Goal: Task Accomplishment & Management: Manage account settings

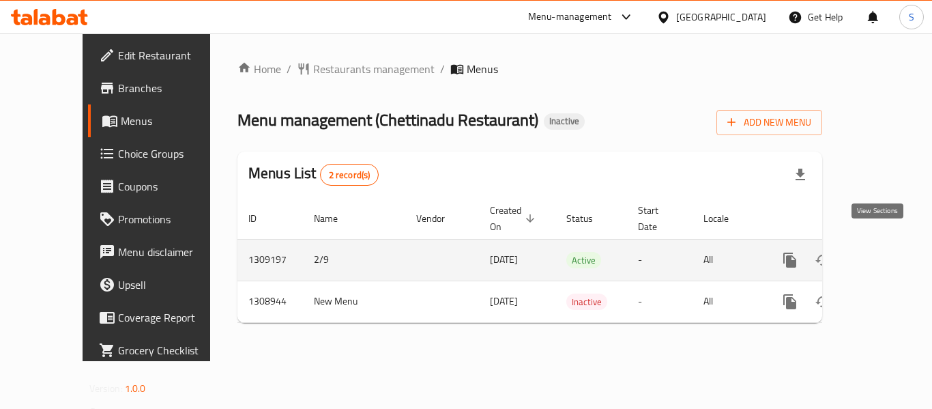
click at [880, 252] on icon "enhanced table" at bounding box center [888, 260] width 16 height 16
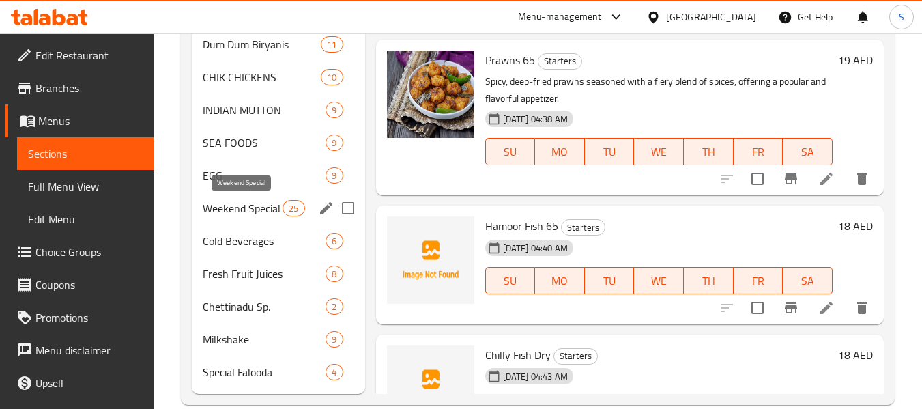
scroll to position [808, 0]
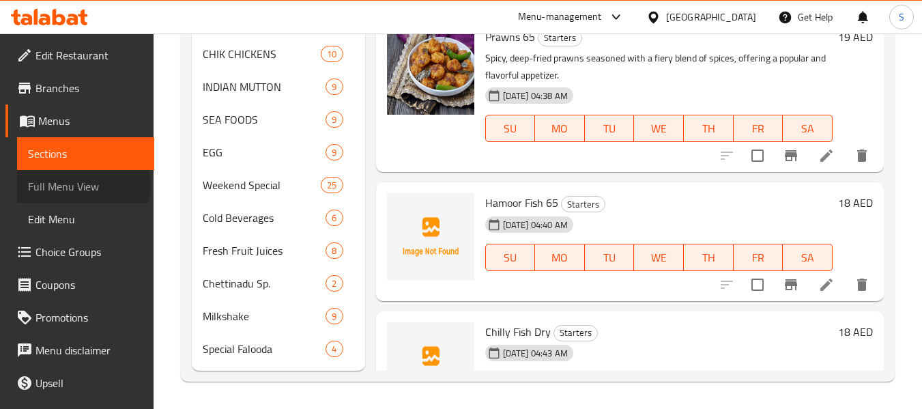
click at [83, 186] on span "Full Menu View" at bounding box center [85, 186] width 115 height 16
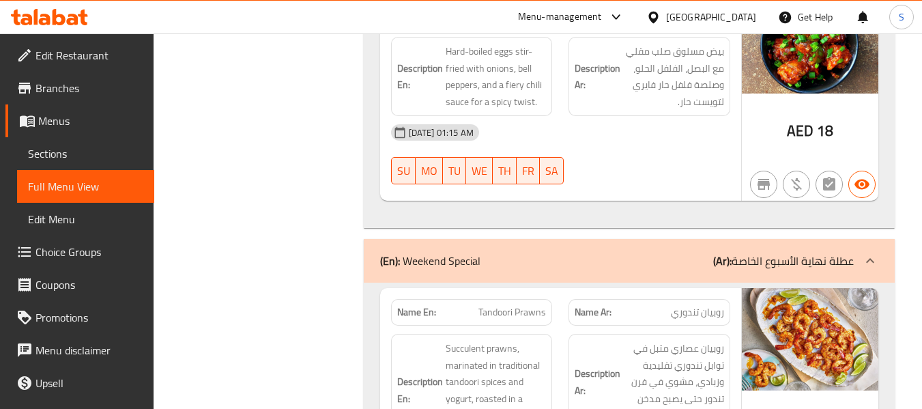
scroll to position [47694, 0]
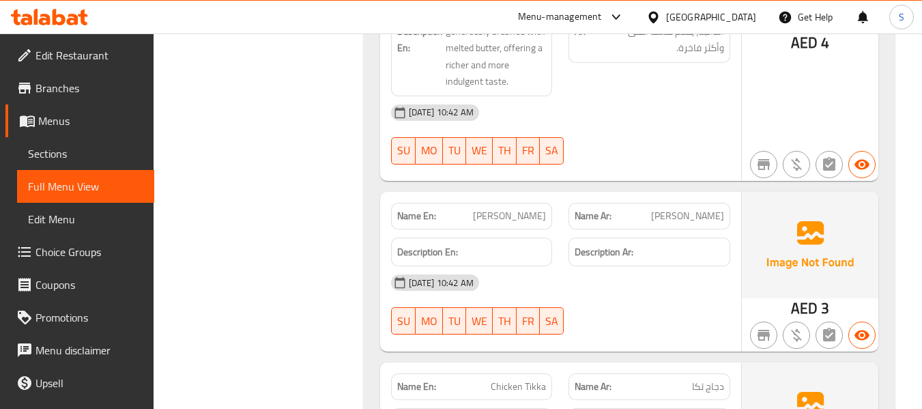
scroll to position [51576, 0]
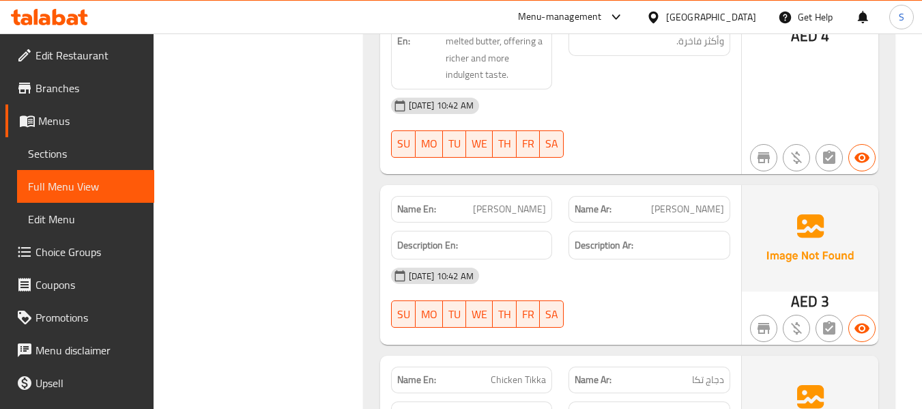
copy span "Chettinadu"
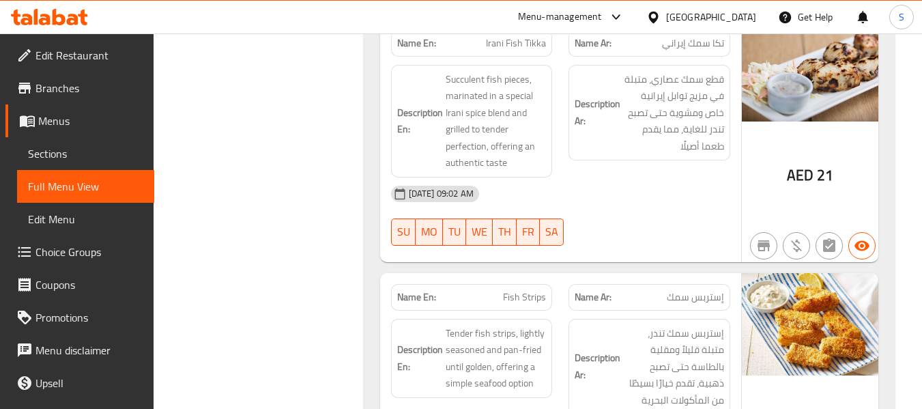
copy span "Chettinadu Mutton Biryani"
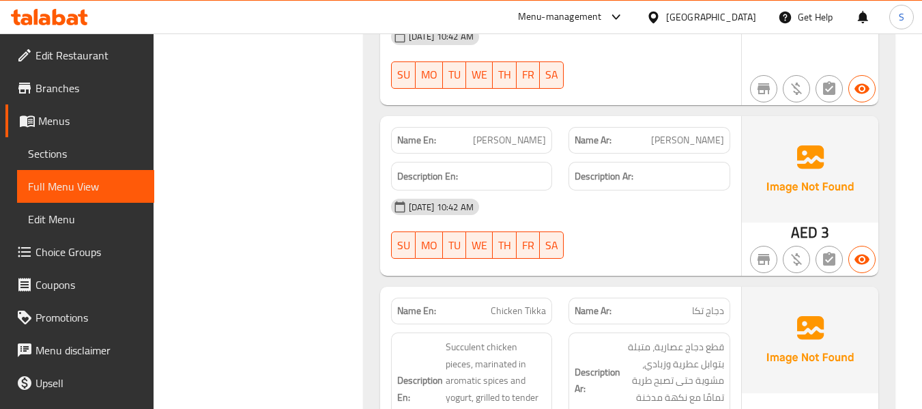
copy span "Chettinadu Chicken Biryani"
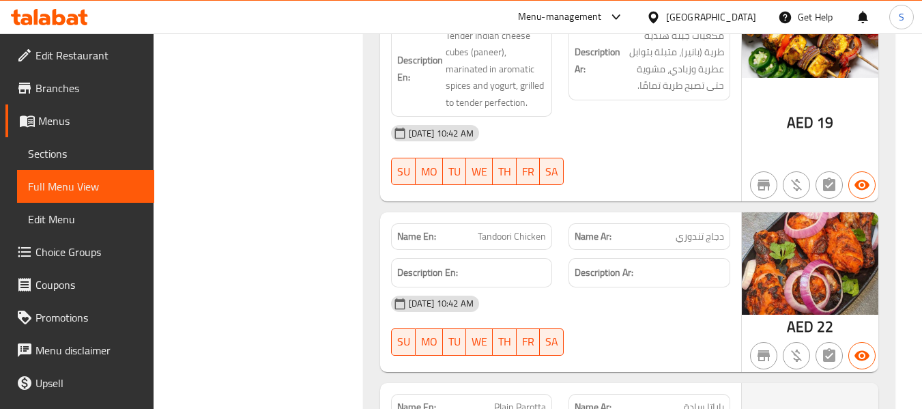
scroll to position [52478, 0]
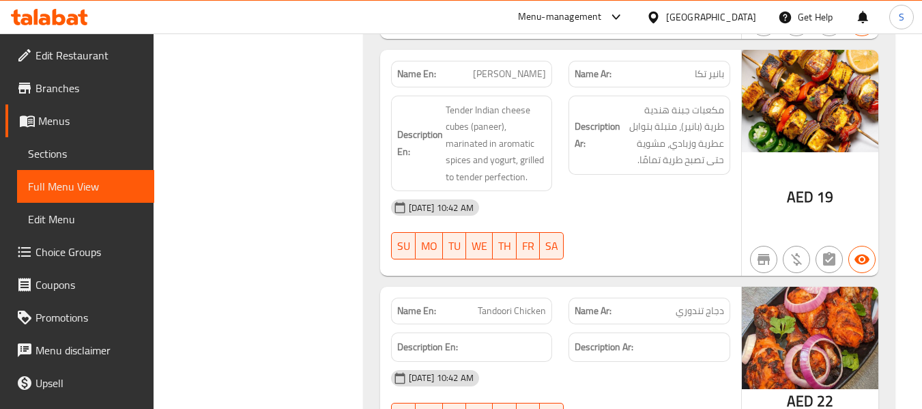
copy span "Plain Parotta"
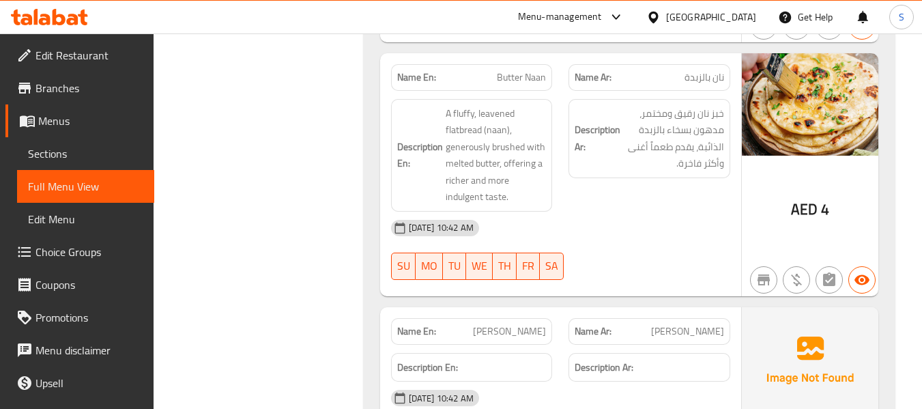
scroll to position [51237, 0]
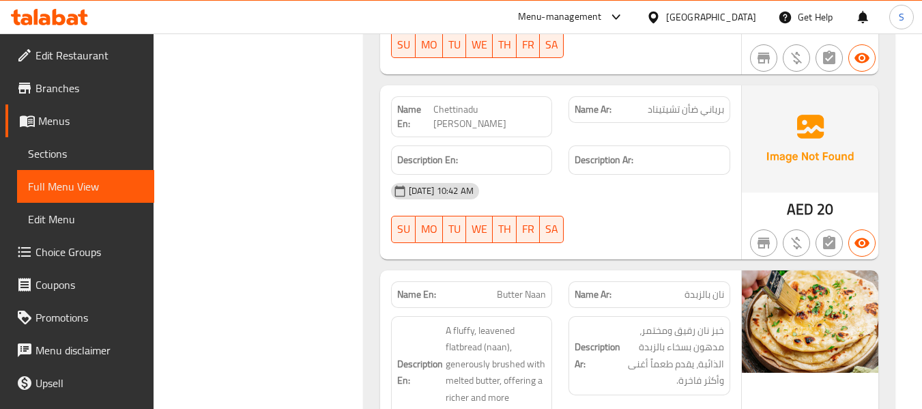
copy span "Missi Roti"
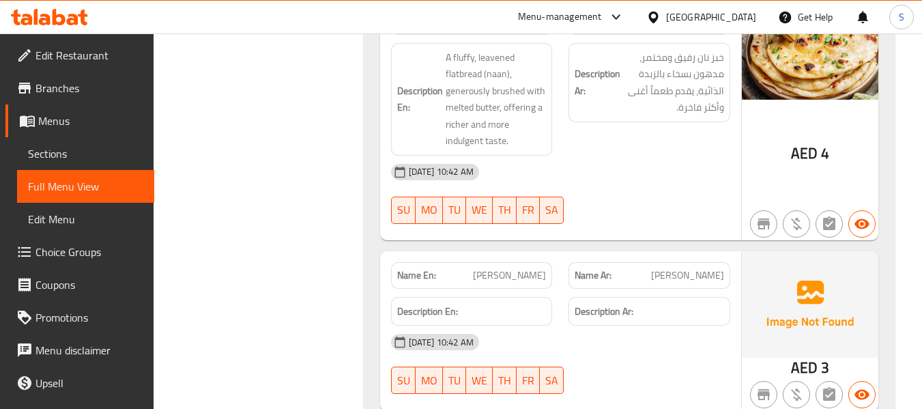
scroll to position [51816, 0]
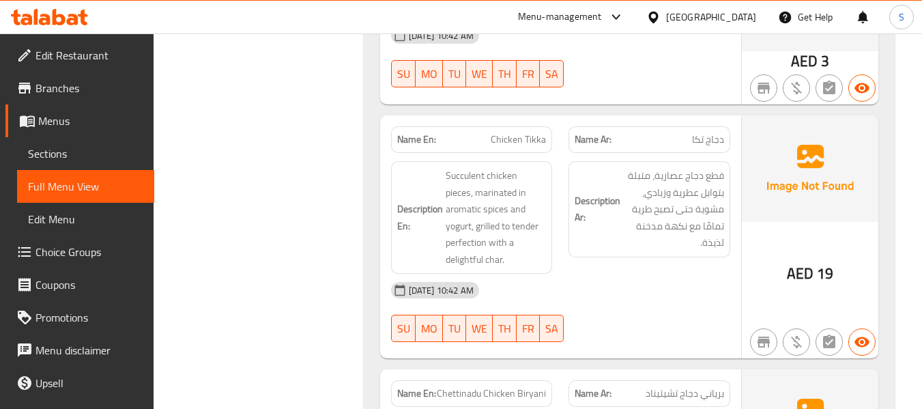
copy span "Plain Naan"
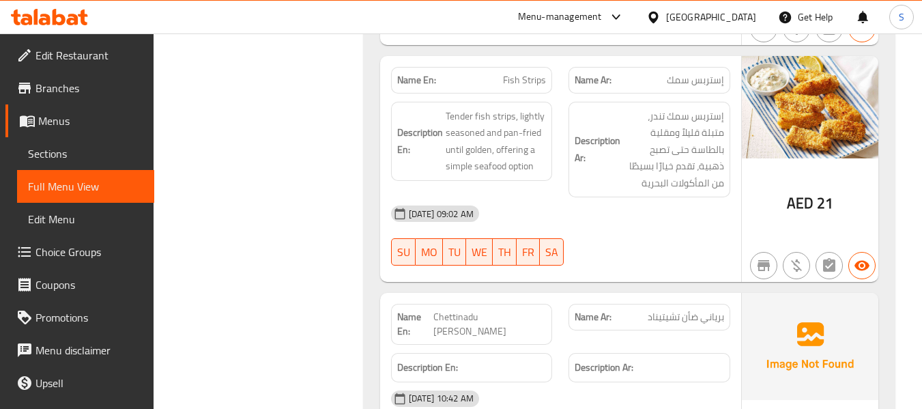
scroll to position [51051, 0]
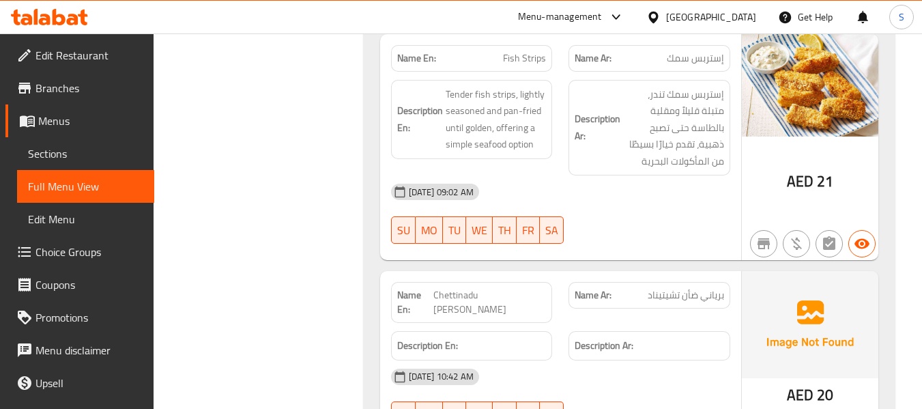
copy span "Butter Naan"
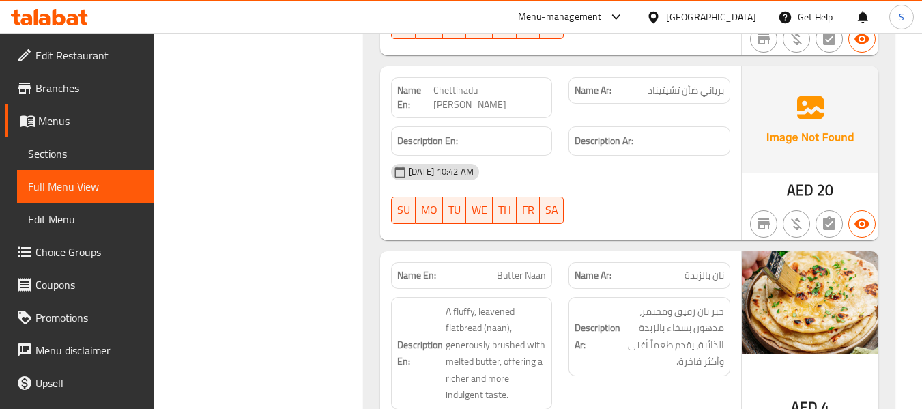
scroll to position [52565, 0]
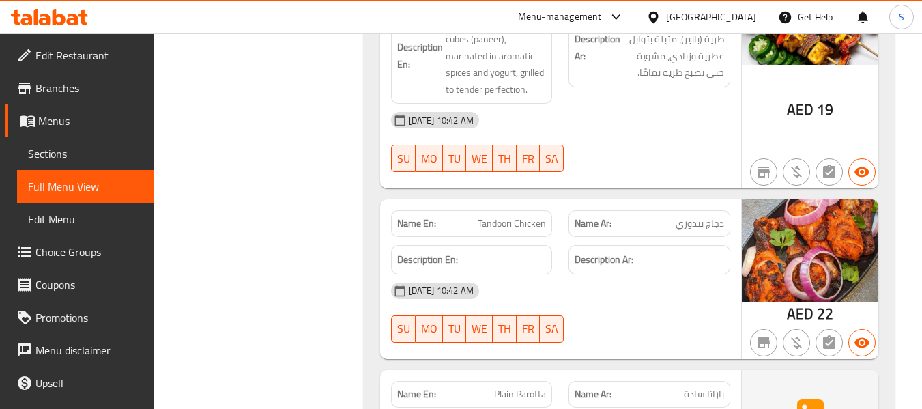
copy span "Garlic"
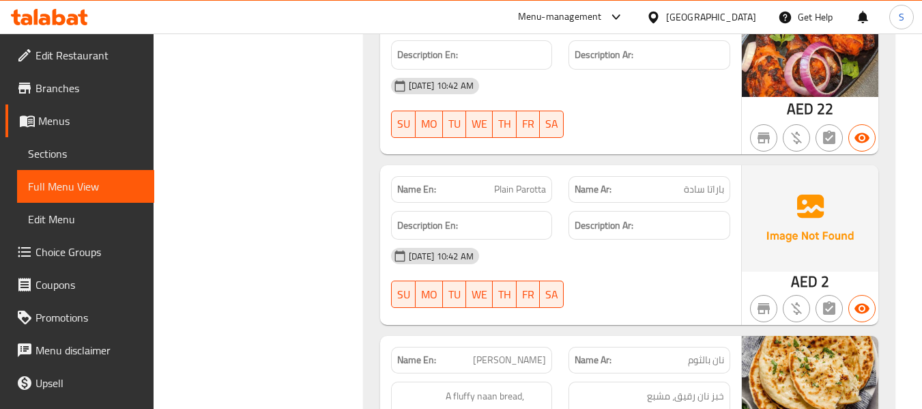
scroll to position [53073, 0]
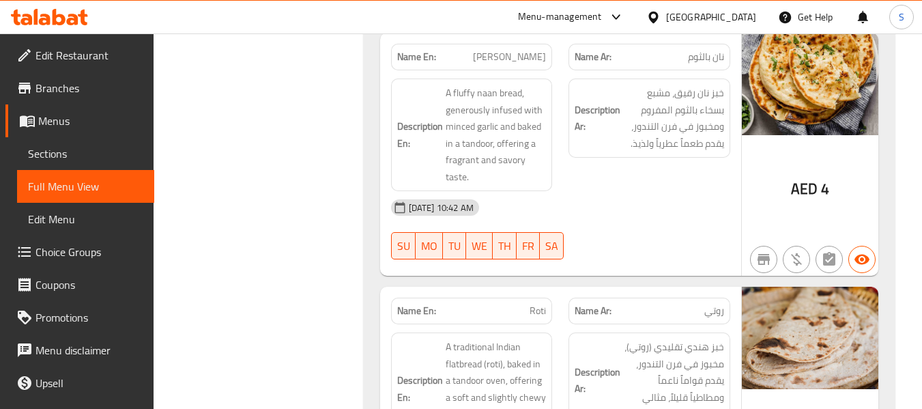
copy span "Mix Platter"
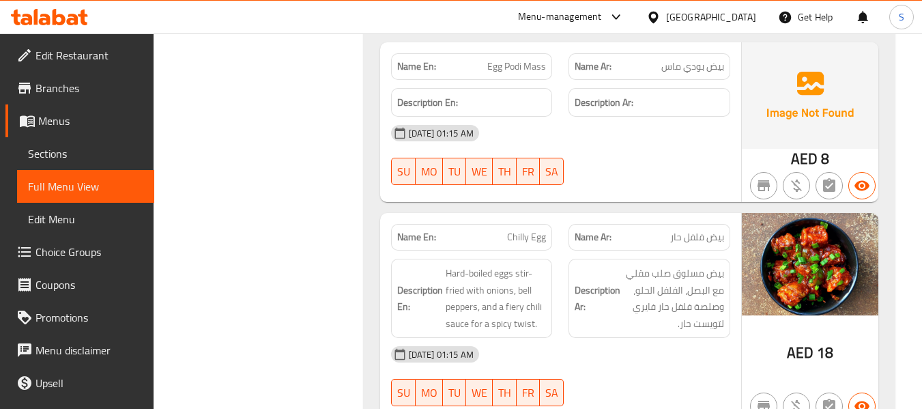
scroll to position [52224, 0]
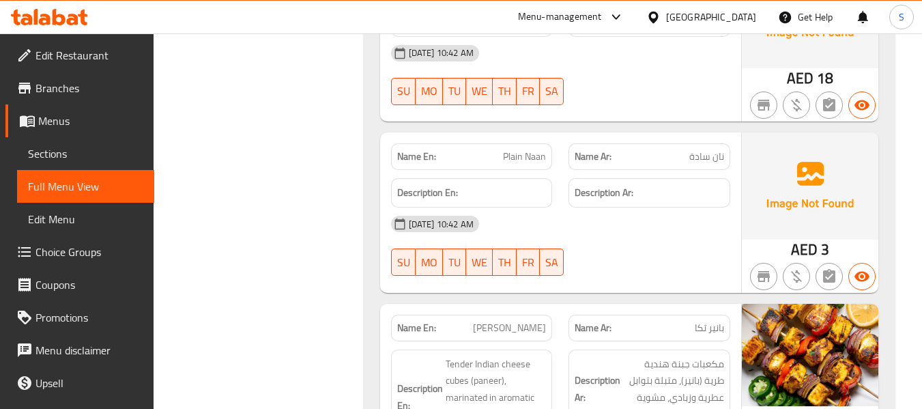
copy span "Tandoori Chicken"
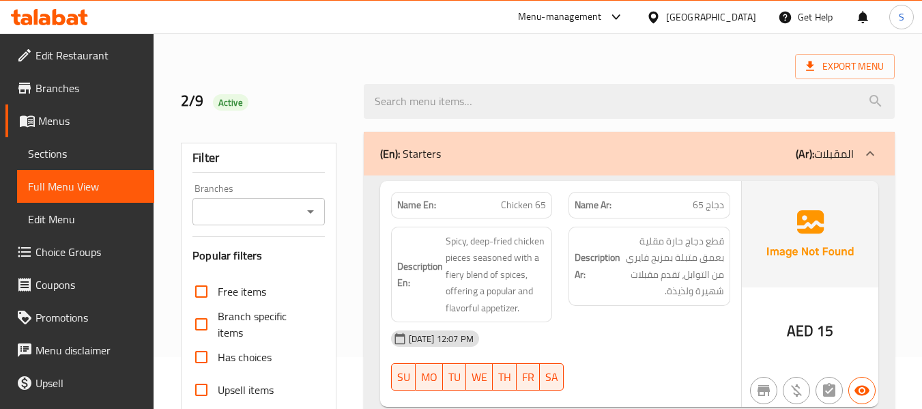
scroll to position [51410, 0]
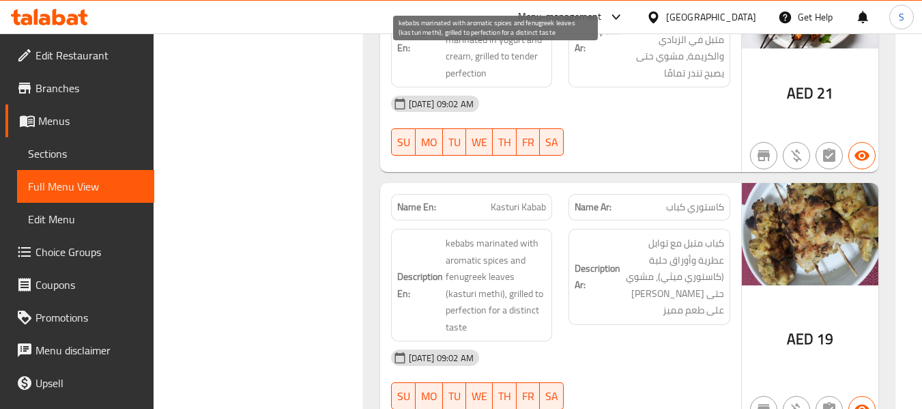
scroll to position [48500, 0]
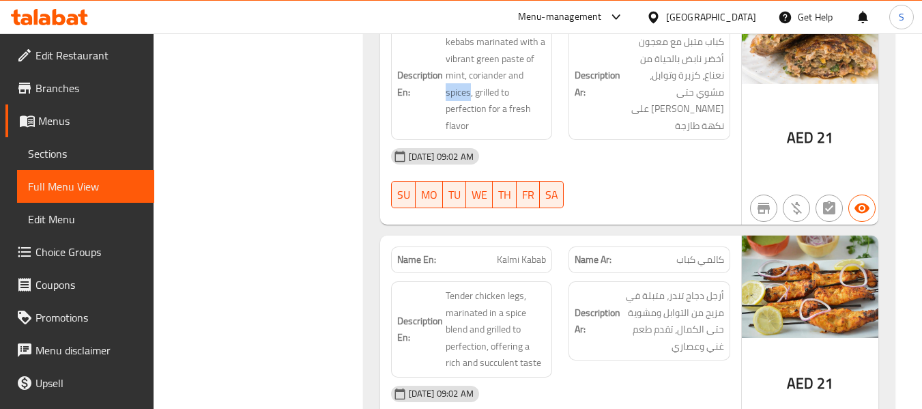
scroll to position [48978, 0]
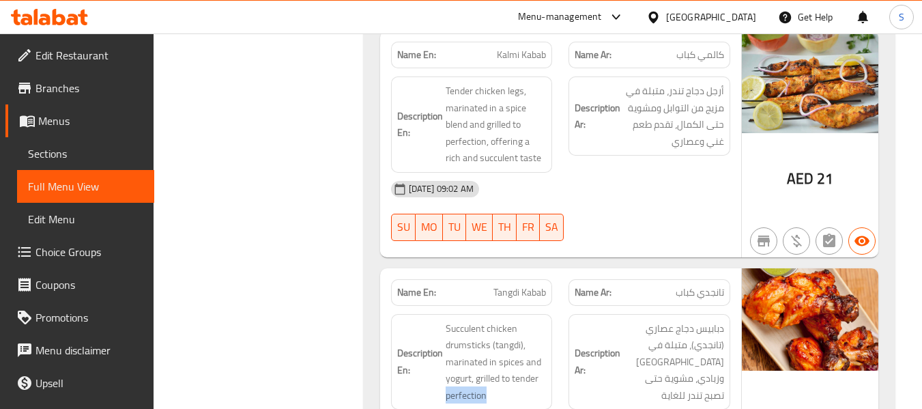
scroll to position [49182, 0]
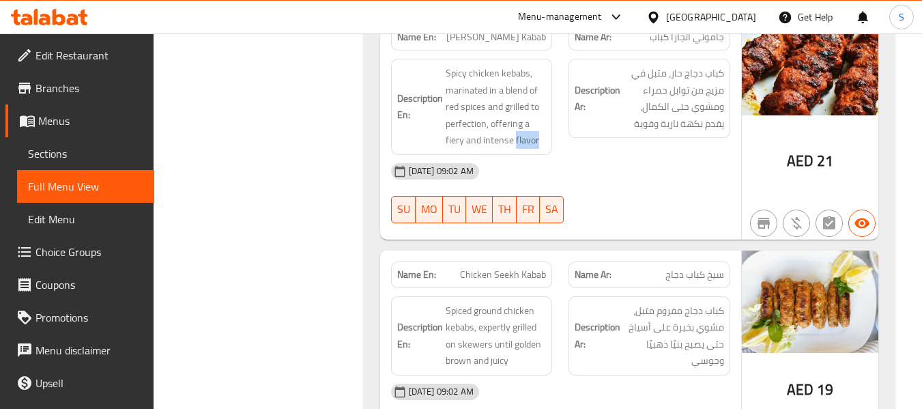
scroll to position [49660, 0]
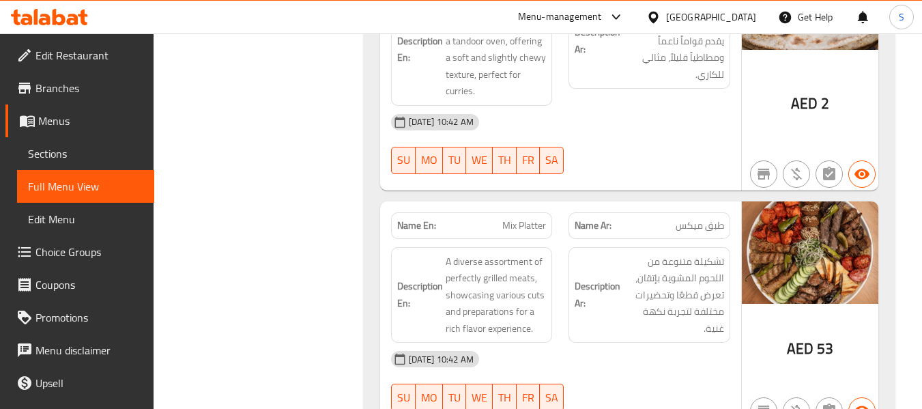
scroll to position [53483, 0]
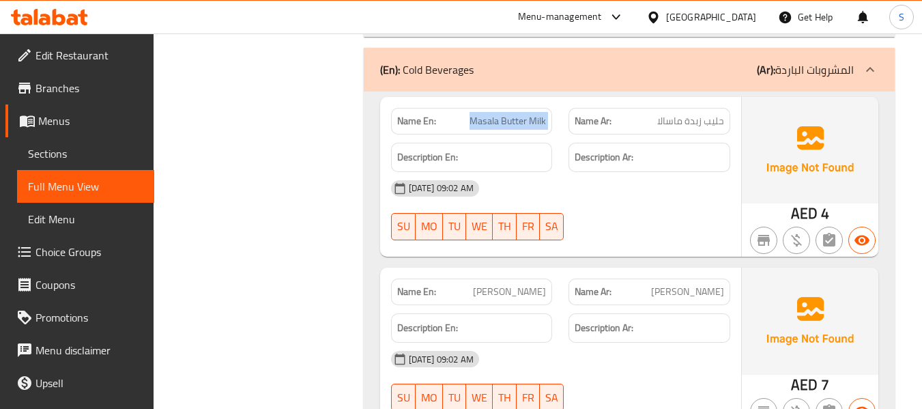
scroll to position [53824, 0]
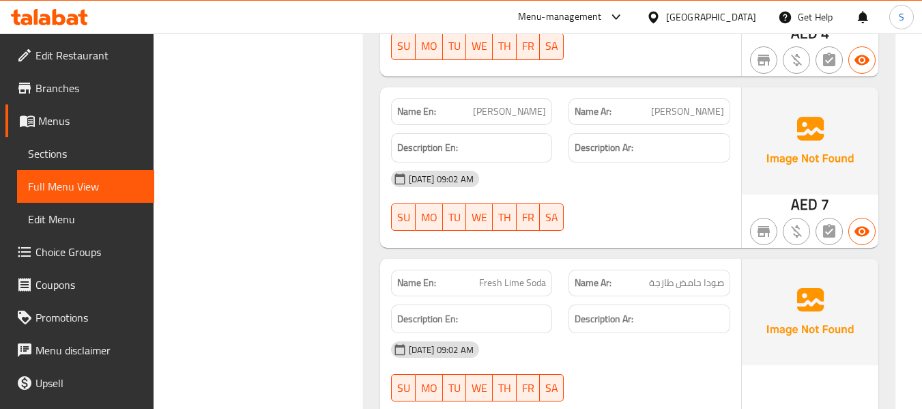
scroll to position [54233, 0]
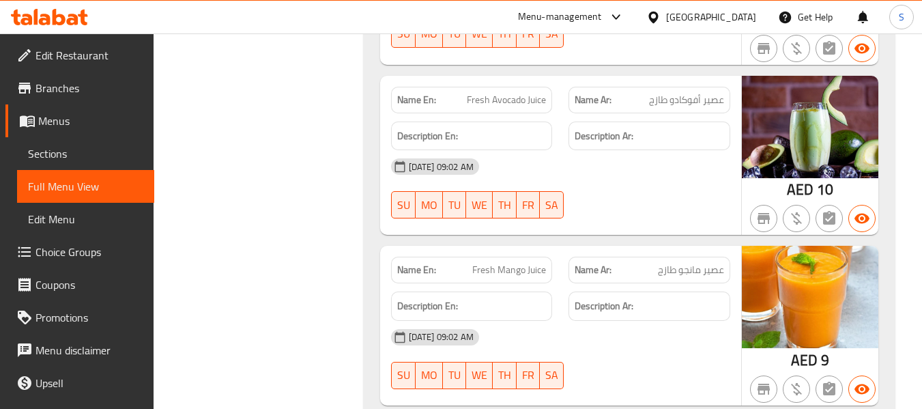
scroll to position [56418, 0]
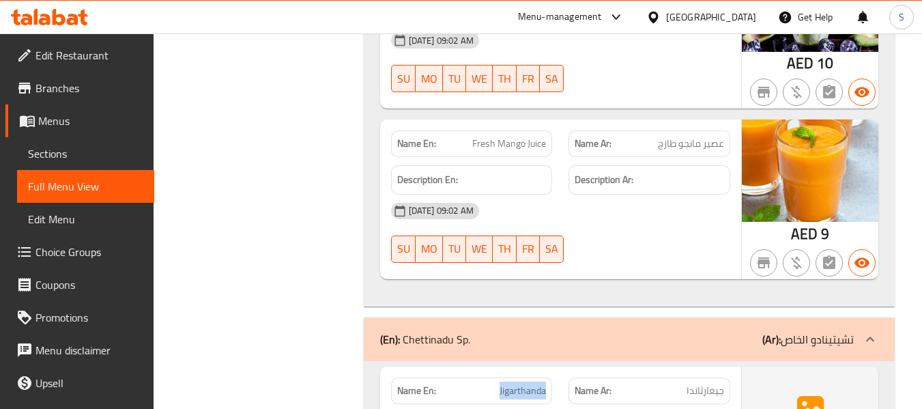
scroll to position [56554, 0]
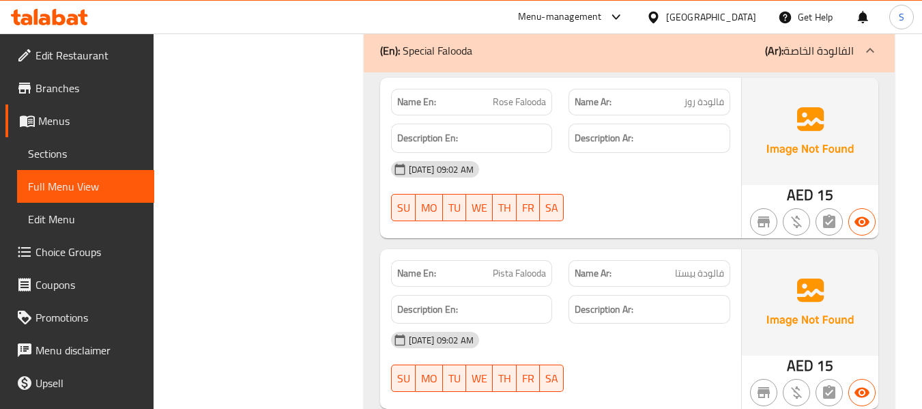
scroll to position [58910, 0]
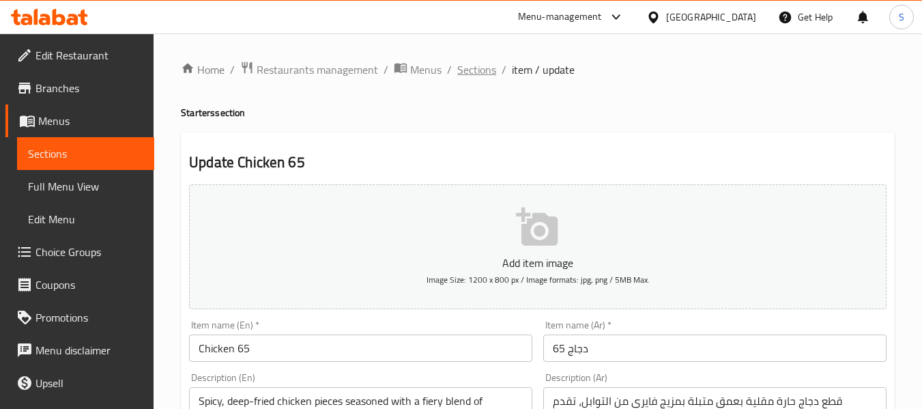
click at [484, 72] on span "Sections" at bounding box center [476, 69] width 39 height 16
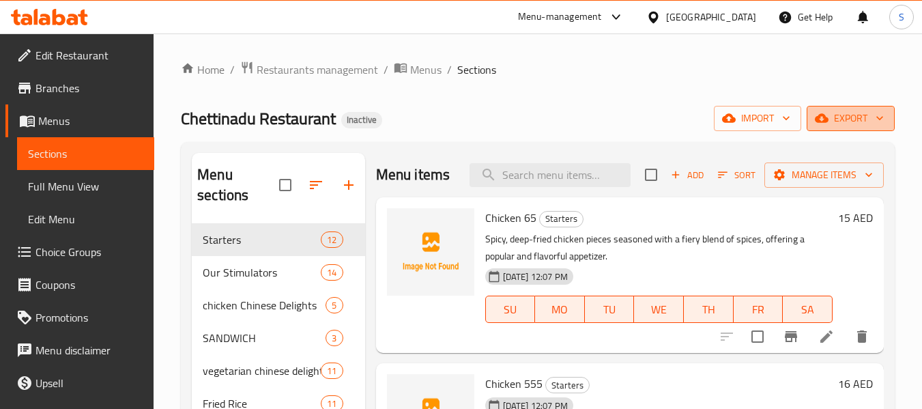
click at [840, 117] on span "export" at bounding box center [851, 118] width 66 height 17
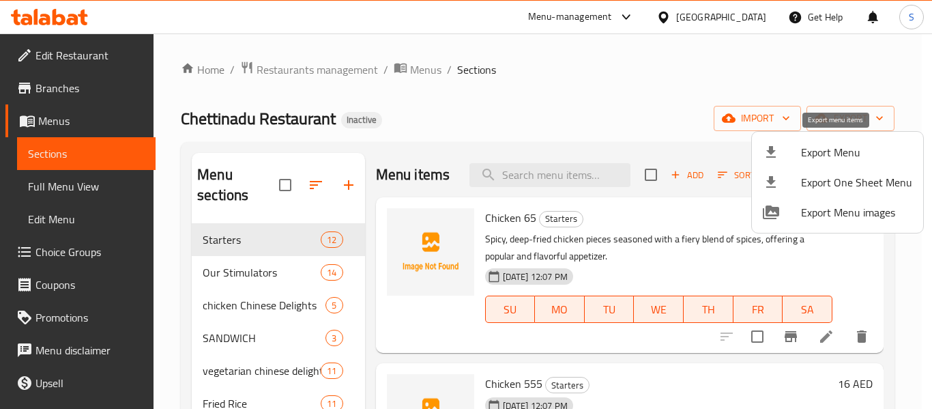
click at [813, 150] on span "Export Menu" at bounding box center [856, 152] width 111 height 16
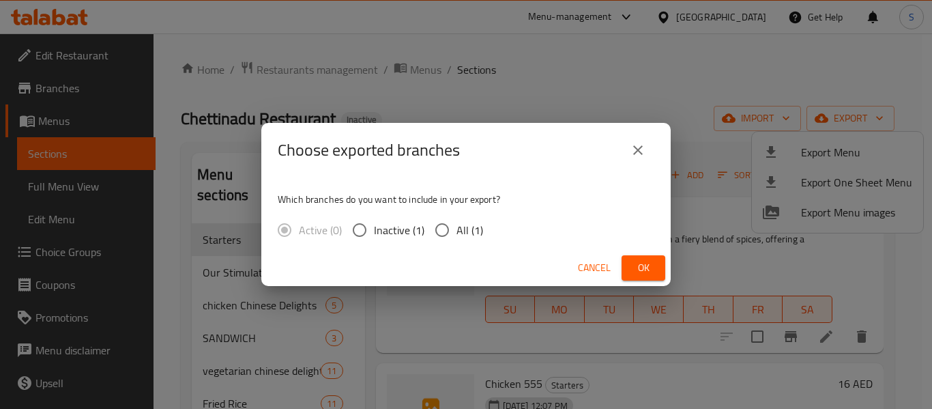
click at [440, 227] on input "All (1)" at bounding box center [442, 230] width 29 height 29
radio input "true"
click at [635, 264] on span "Ok" at bounding box center [644, 267] width 22 height 17
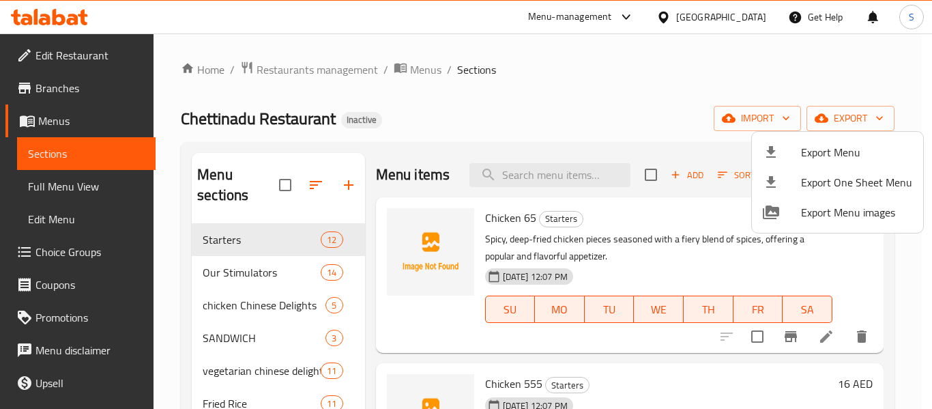
click at [564, 71] on div at bounding box center [466, 204] width 932 height 409
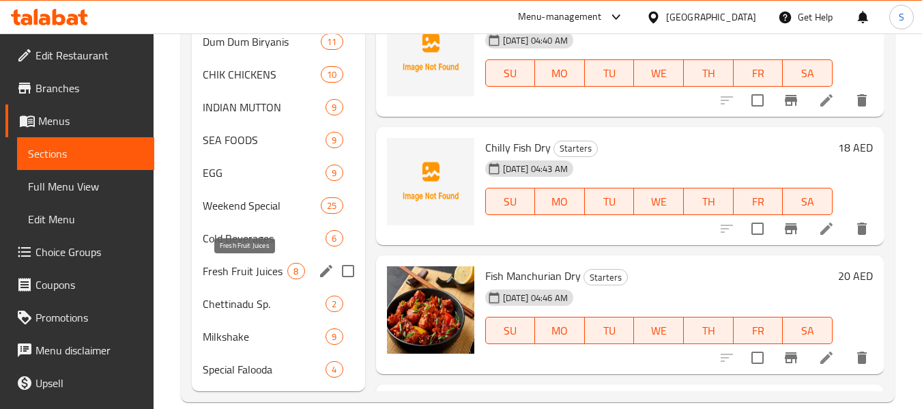
scroll to position [808, 0]
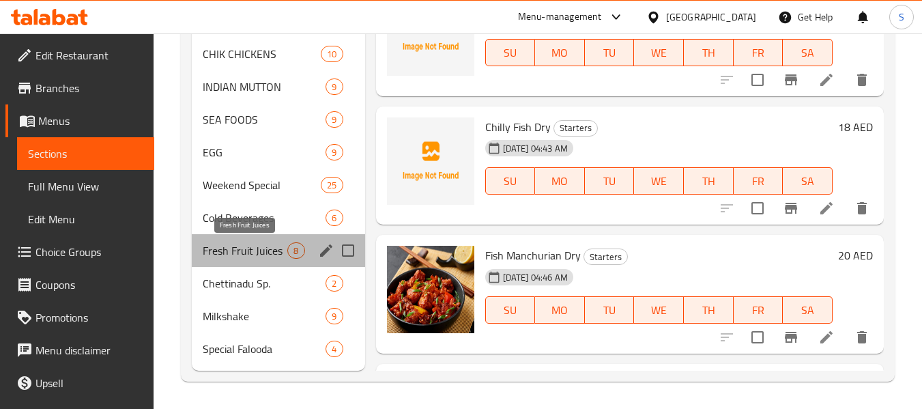
click at [253, 257] on span "Fresh Fruit Juices" at bounding box center [245, 250] width 85 height 16
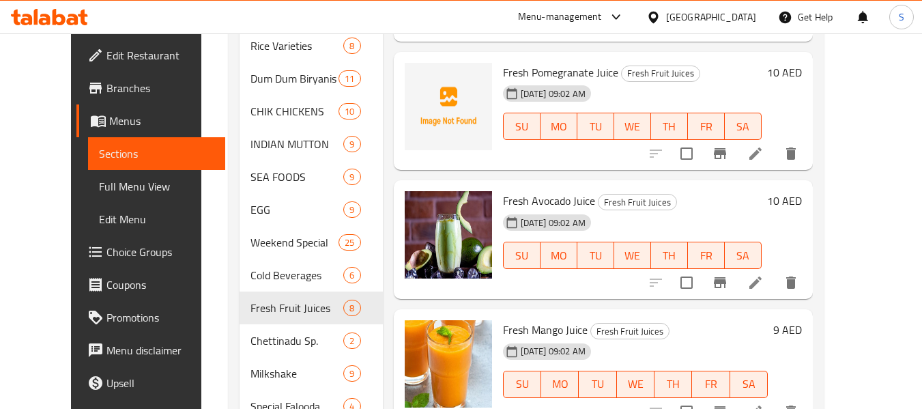
scroll to position [808, 0]
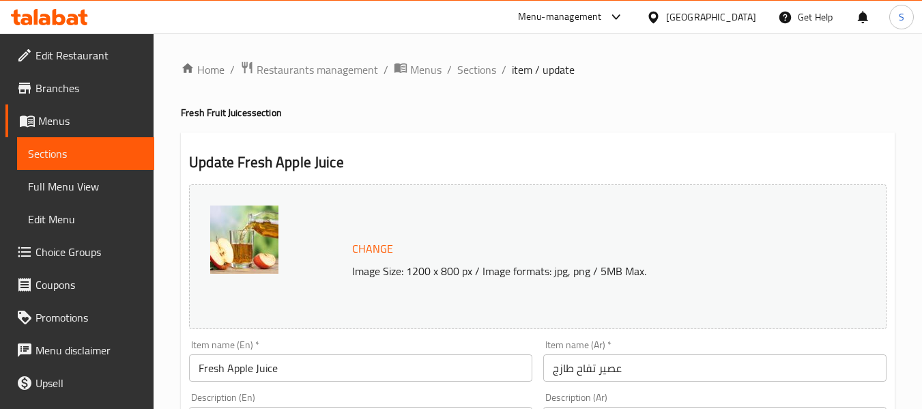
scroll to position [137, 0]
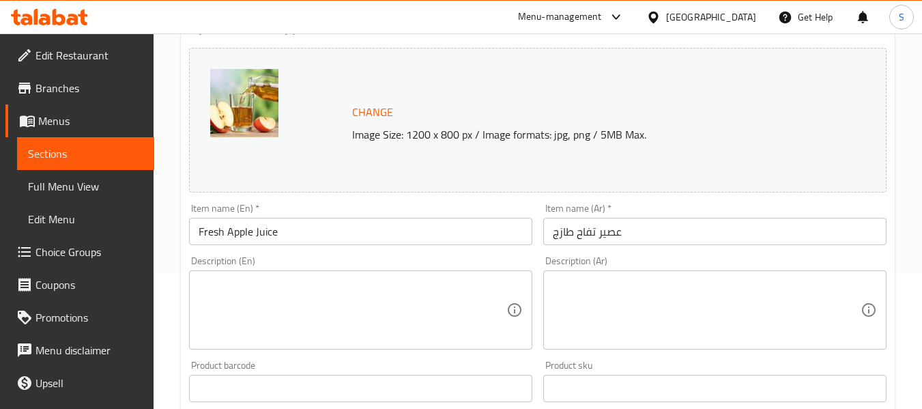
click at [367, 289] on textarea at bounding box center [353, 310] width 308 height 65
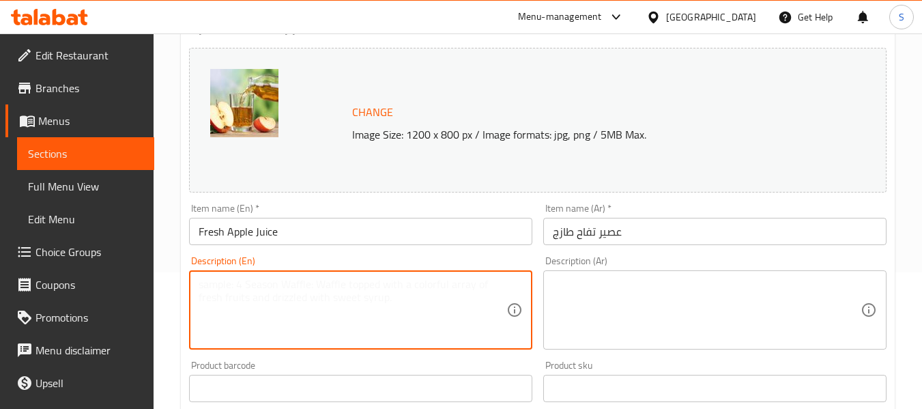
paste textarea "Crisp apples, pressed into a clear, sweet, and invigorating fruit beverage."
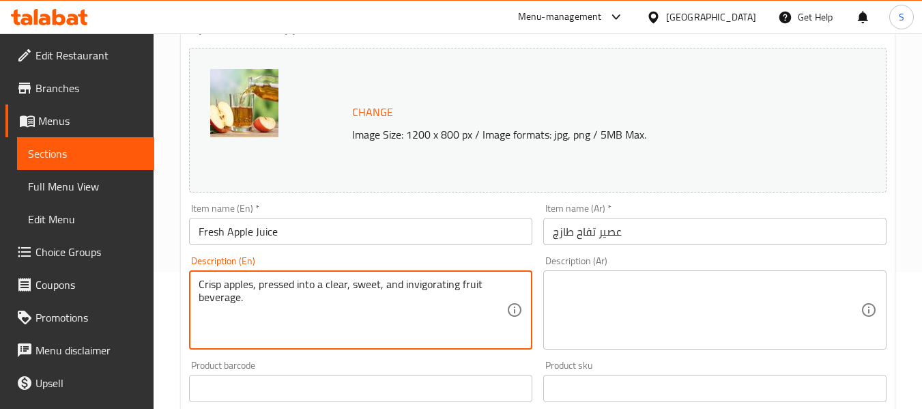
type textarea "Crisp apples, pressed into a clear, sweet, and invigorating fruit beverage."
click at [658, 304] on textarea at bounding box center [707, 310] width 308 height 65
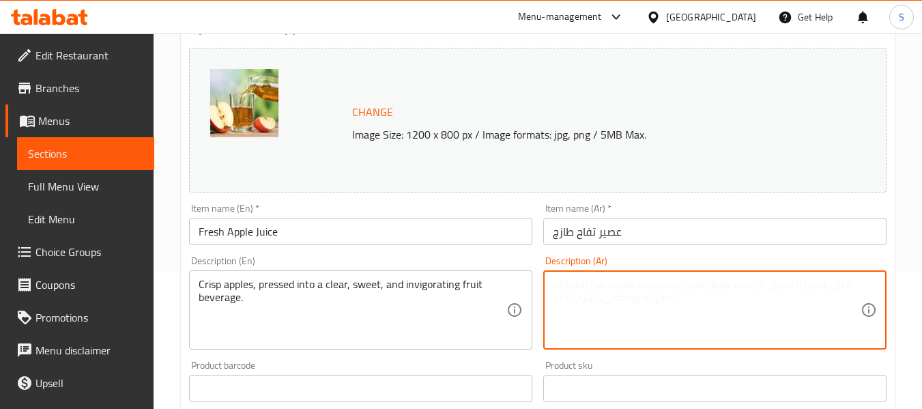
paste textarea "تفاح طازج، معصور في مشروب فواكه صافٍ وحلو ومنعش."
type textarea "تفاح طازج، معصور في مشروب فواكه صافٍ وحلو ومنعش."
click at [642, 237] on input "عصير تفاح طازج" at bounding box center [714, 231] width 343 height 27
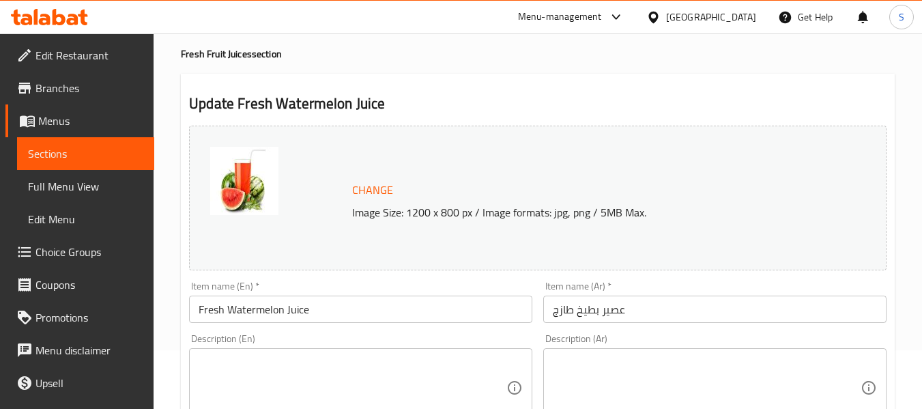
scroll to position [137, 0]
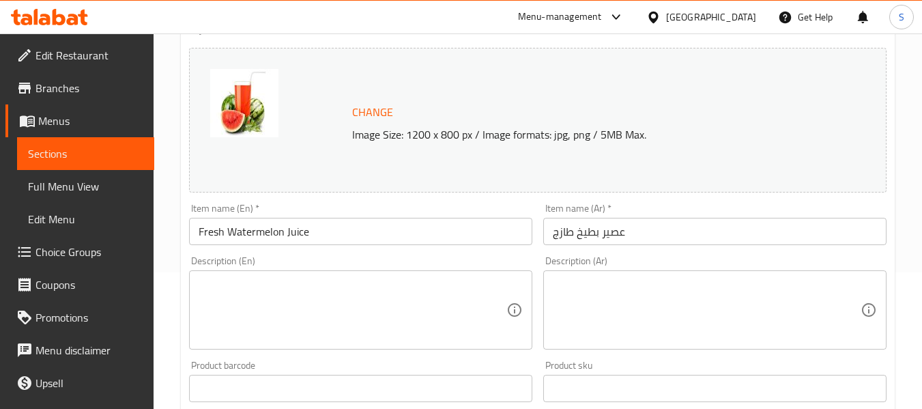
click at [341, 293] on textarea at bounding box center [353, 310] width 308 height 65
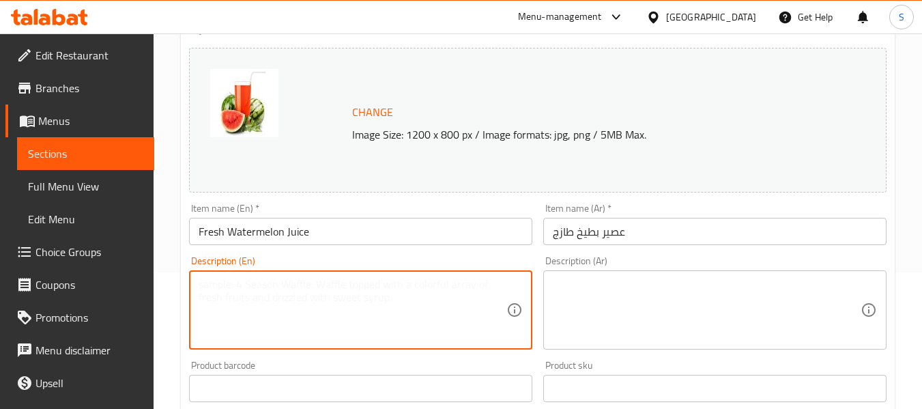
paste textarea "Juicy watermelon, blended into a hydrating and naturally sweet, refreshing beve…"
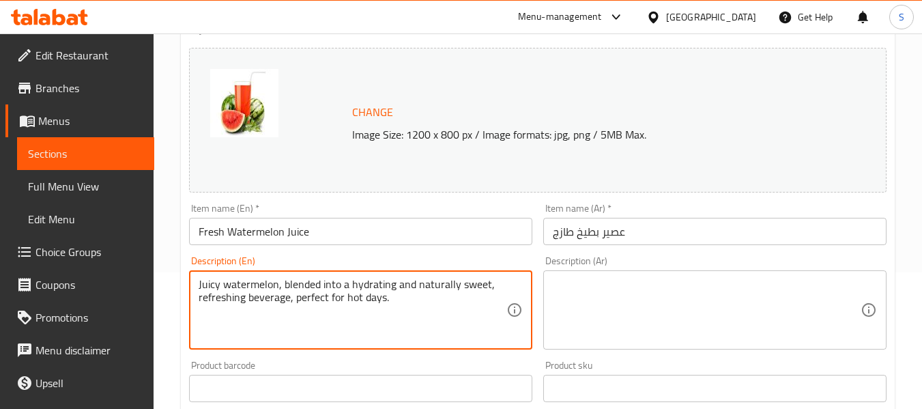
type textarea "Juicy watermelon, blended into a hydrating and naturally sweet, refreshing beve…"
click at [583, 304] on textarea at bounding box center [707, 310] width 308 height 65
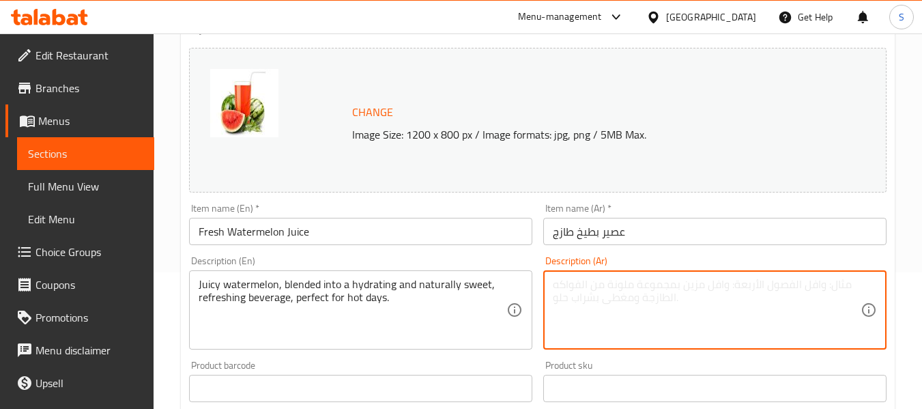
paste textarea "بطيخة طرية، ممزوجة في مشروب منعش ومُرطب وطبيعي الحلو، مثالي للأيام الحارة."
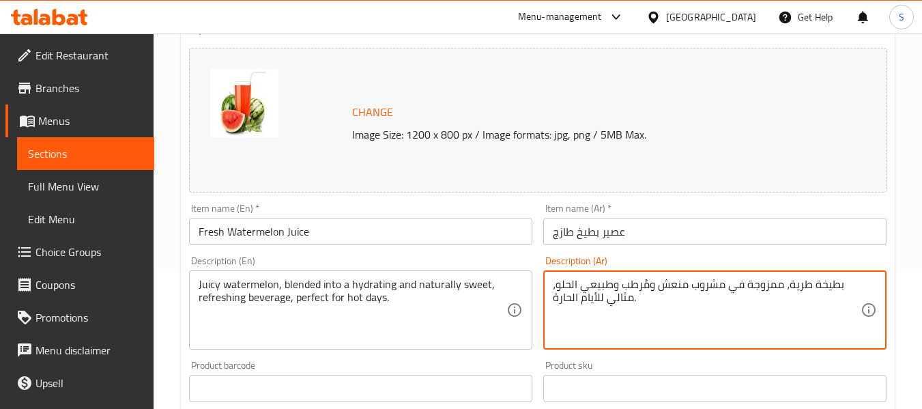
click at [816, 289] on textarea "بطيخة طرية، ممزوجة في مشروب منعش ومُرطب وطبيعي الحلو، مثالي للأيام الحارة." at bounding box center [707, 310] width 308 height 65
click at [787, 287] on textarea "بطيخ طرية، ممزوجة في مشروب منعش ومُرطب وطبيعي الحلو، مثالي للأيام الحارة." at bounding box center [707, 310] width 308 height 65
click at [749, 285] on textarea "بطيخ طري، ممزوجة في مشروب منعش ومُرطب وطبيعي الحلو، مثالي للأيام الحارة." at bounding box center [707, 310] width 308 height 65
click at [601, 286] on textarea "بطيخ طري، ممزوج في مشروب منعش ومُرطب وطبيعي الحلو، مثالي للأيام الحارة." at bounding box center [707, 310] width 308 height 65
click at [599, 280] on textarea "بطيخ طري، ممزوج في مشروب منعش ومُرطب وطبيعي الحلو، مثالي للأيام الحارة." at bounding box center [707, 310] width 308 height 65
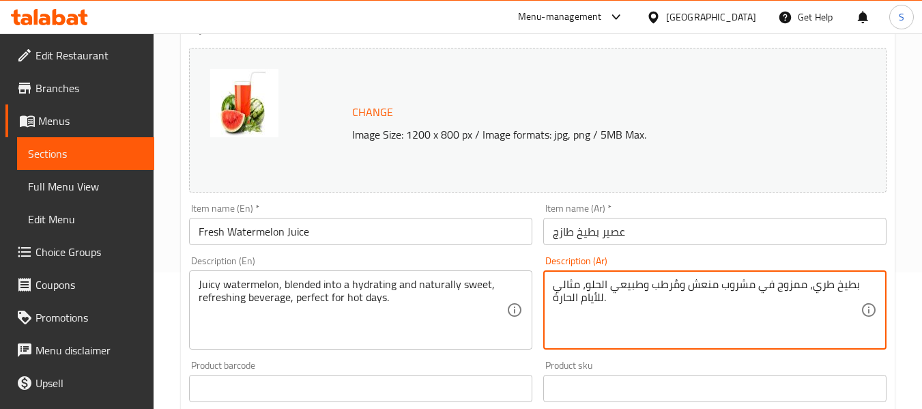
click at [601, 285] on textarea "بطيخ طري، ممزوج في مشروب منعش ومُرطب وطبيعي الحلو، مثالي للأيام الحارة." at bounding box center [707, 310] width 308 height 65
type textarea "بطيخ طري، ممزوج في مشروب منعش ومُرطب وطبيعي حلو، مثالي للأيام الحارة."
click at [652, 226] on input "عصير بطيخ طازج" at bounding box center [714, 231] width 343 height 27
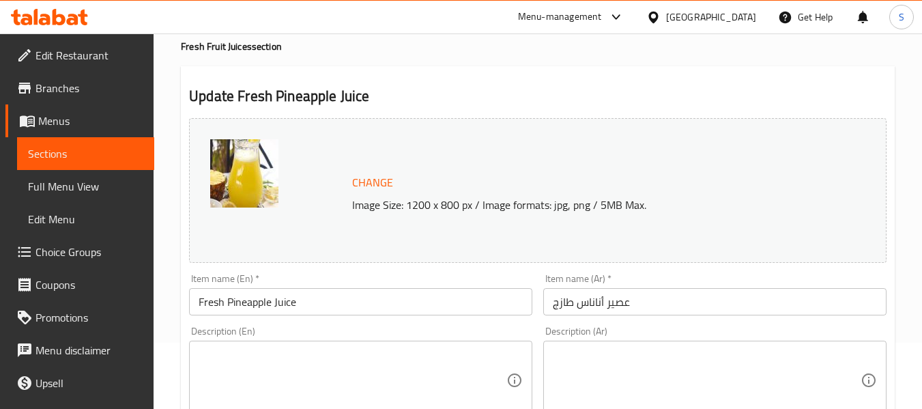
scroll to position [137, 0]
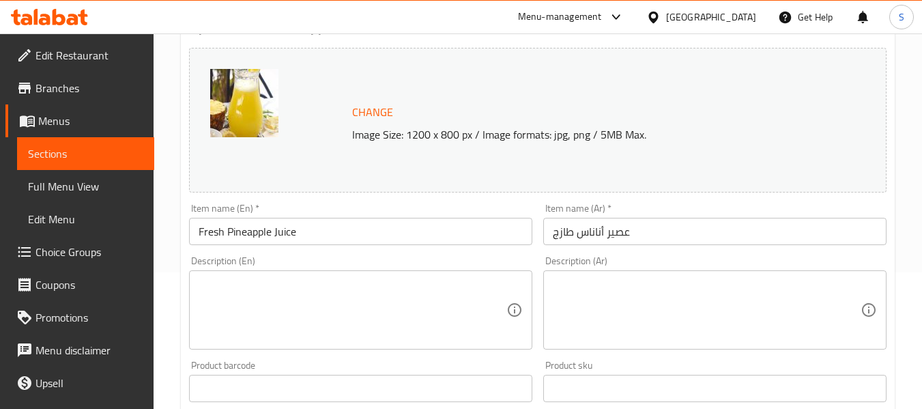
click at [399, 306] on textarea at bounding box center [353, 310] width 308 height 65
paste textarea "Sweet and tangy pineapple, juiced, offering a tropical and refreshing beverage …"
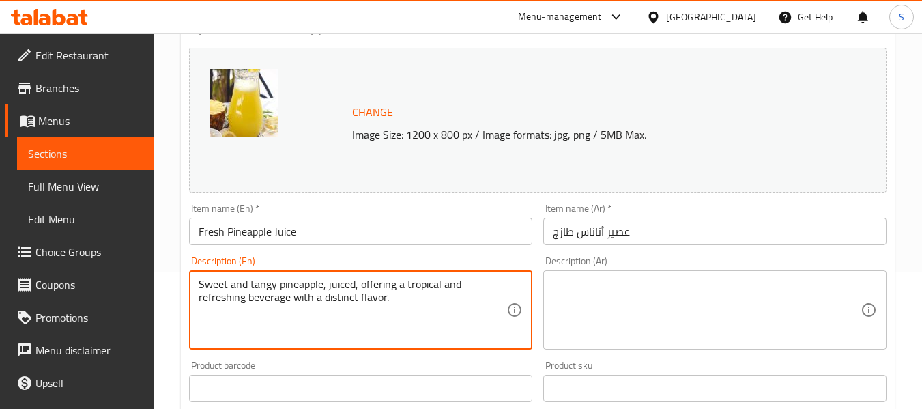
type textarea "Sweet and tangy pineapple, juiced, offering a tropical and refreshing beverage …"
click at [635, 300] on textarea at bounding box center [707, 310] width 308 height 65
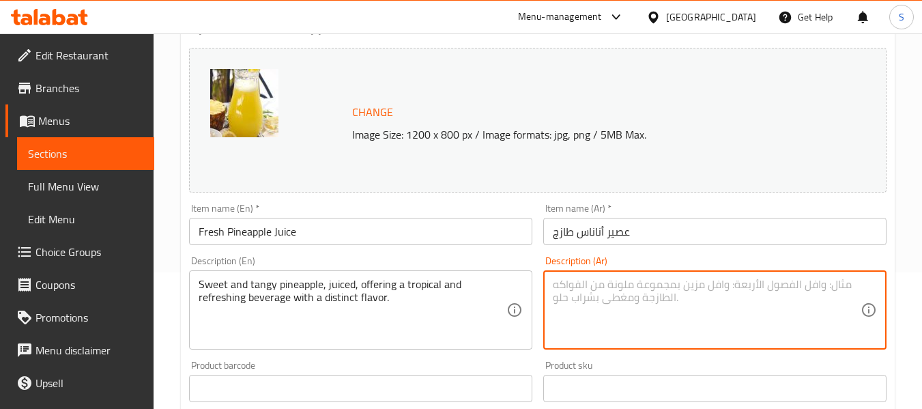
paste textarea "أناناس حلو وحامض، معصور، يقدم مشروبًا استوائيًا ومنعشًا بنكهة مميزة."
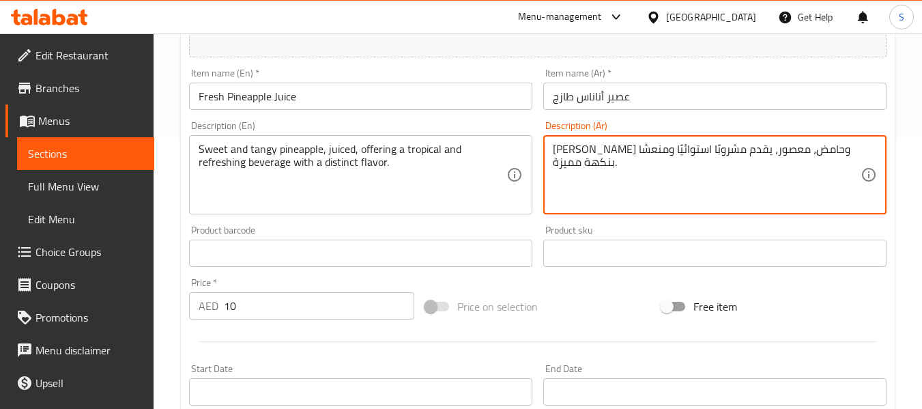
scroll to position [273, 0]
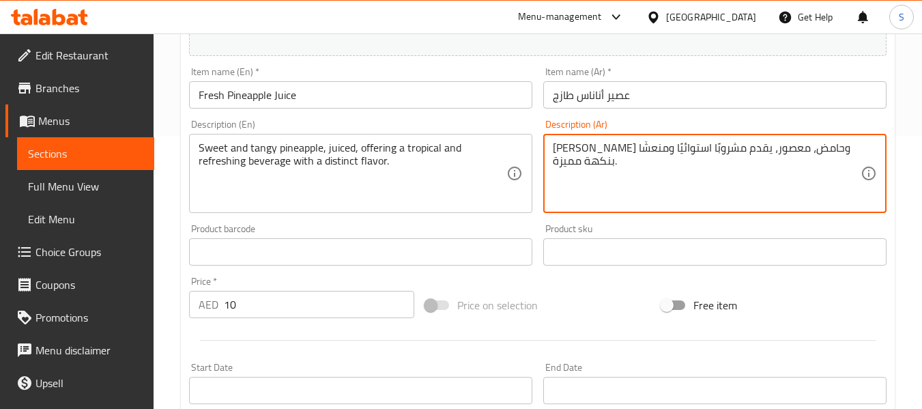
type textarea "أناناس حلو وحامض، معصور، يقدم مشروبًا استوائيًا ومنعشًا بنكهة مميزة."
click at [663, 98] on input "عصير أناناس طازج" at bounding box center [714, 94] width 343 height 27
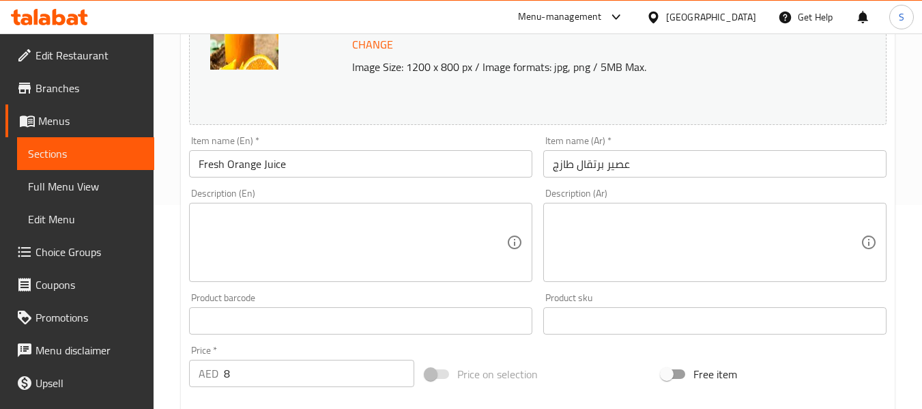
scroll to position [205, 0]
click at [416, 225] on textarea at bounding box center [353, 242] width 308 height 65
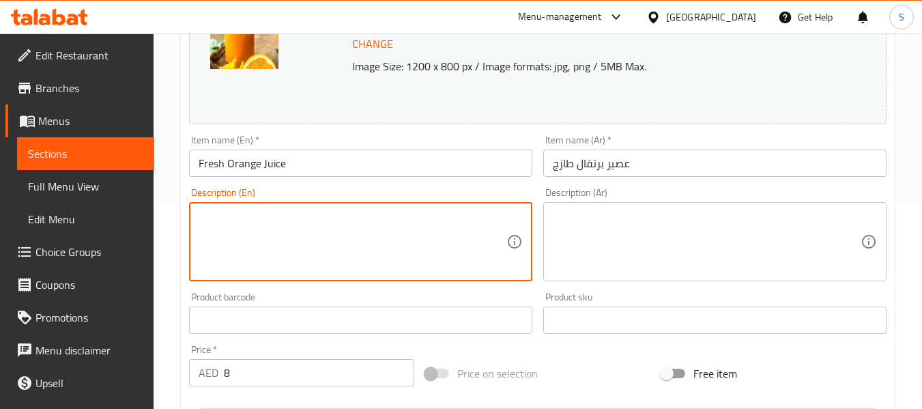
paste textarea "Freshly squeezed oranges, yielding a tangy and sweet citrus beverage, rich in v…"
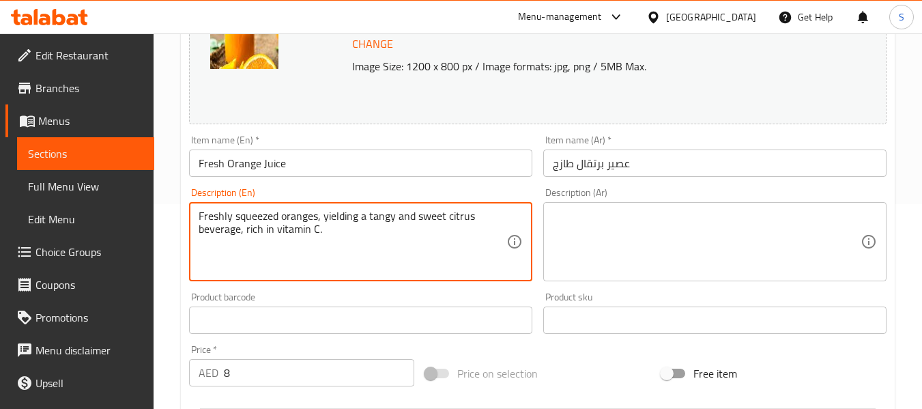
type textarea "Freshly squeezed oranges, yielding a tangy and sweet citrus beverage, rich in v…"
click at [622, 257] on textarea at bounding box center [707, 242] width 308 height 65
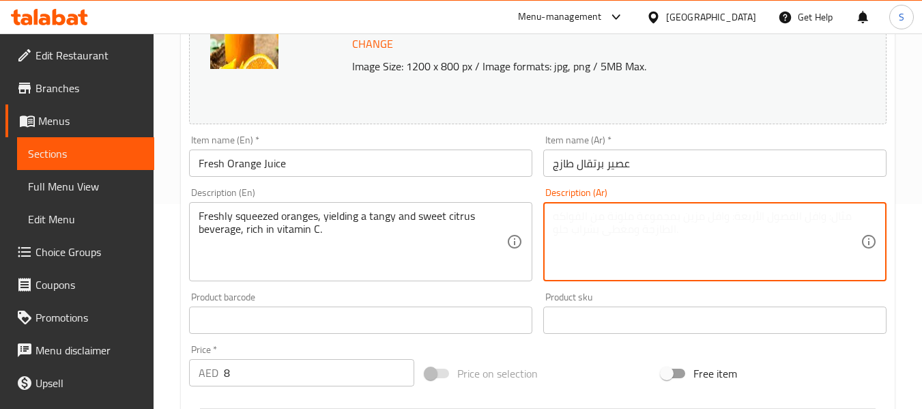
paste textarea "برتقال طازج، ينتج مشروب حمضي وحلو، غني بفيتامين C."
click at [797, 217] on textarea "برتقال طازج، ينتج مشروب حمضي وحلو، غني بفيتامين C." at bounding box center [707, 242] width 308 height 65
click at [803, 242] on textarea "برتقال طازج، ينتج مشروب حمضي وحلو، غني بفيتامين C." at bounding box center [707, 242] width 308 height 65
click at [809, 323] on div "Change Image Size: 1200 x 800 px / Image formats: jpg, png / 5MB Max. Item name…" at bounding box center [538, 278] width 708 height 608
click at [783, 211] on textarea "برتقال طازج، ينتج مشروب حمضي وحلو، غني بفيتامين سي" at bounding box center [707, 242] width 308 height 65
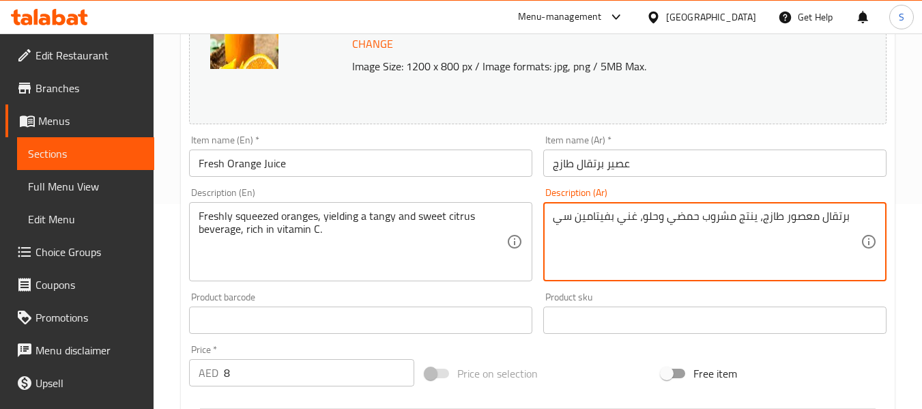
type textarea "برتقال معصور طازج، ينتج مشروب حمضي وحلو، غني بفيتامين سي"
click at [673, 158] on input "عصير برتقال طازج" at bounding box center [714, 162] width 343 height 27
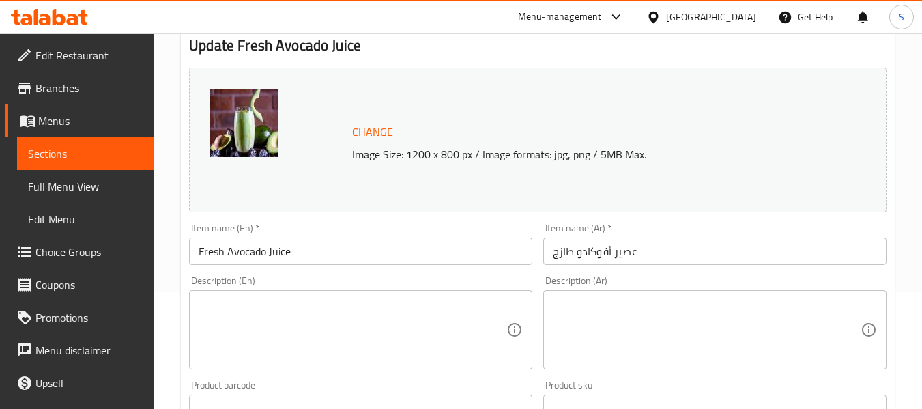
scroll to position [137, 0]
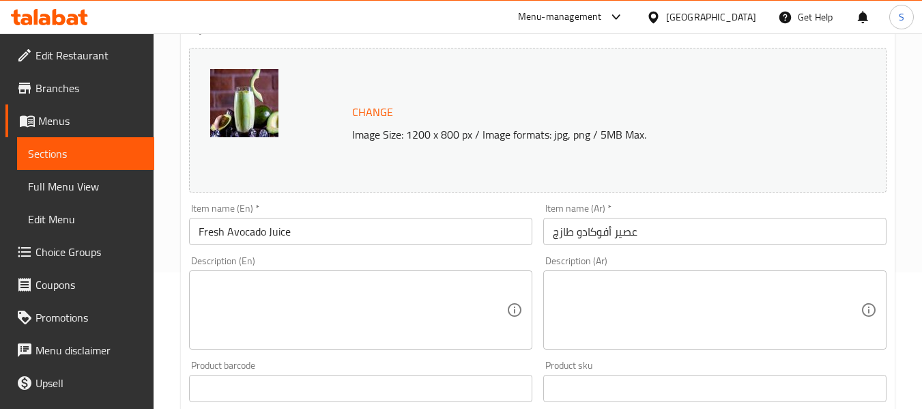
click at [355, 297] on textarea at bounding box center [353, 310] width 308 height 65
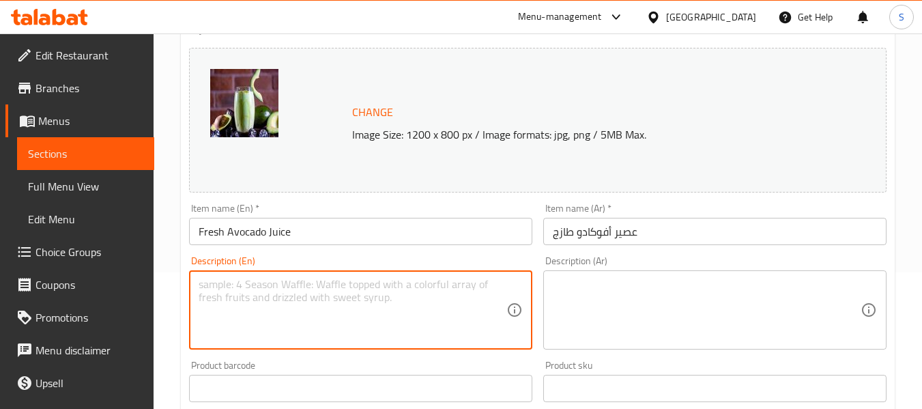
paste textarea "Creamy avocado, blended into a unique and wholesome juice, offering a smooth an…"
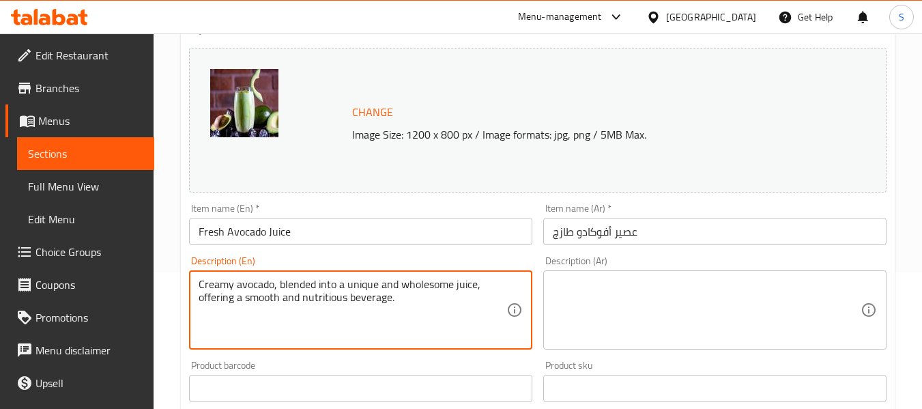
type textarea "Creamy avocado, blended into a unique and wholesome juice, offering a smooth an…"
click at [627, 306] on textarea at bounding box center [707, 310] width 308 height 65
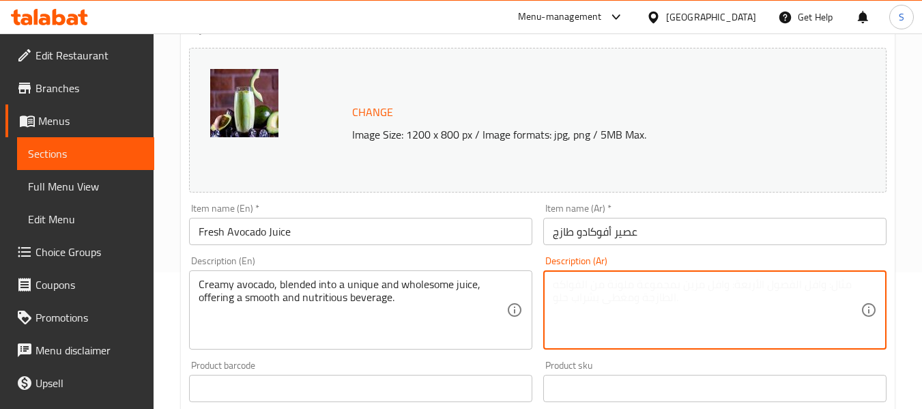
paste textarea "أفوكادو كريمي، ممزوج في عصير فريد وصحي، يقدم مشروبًا سلسًا ومغذيًا."
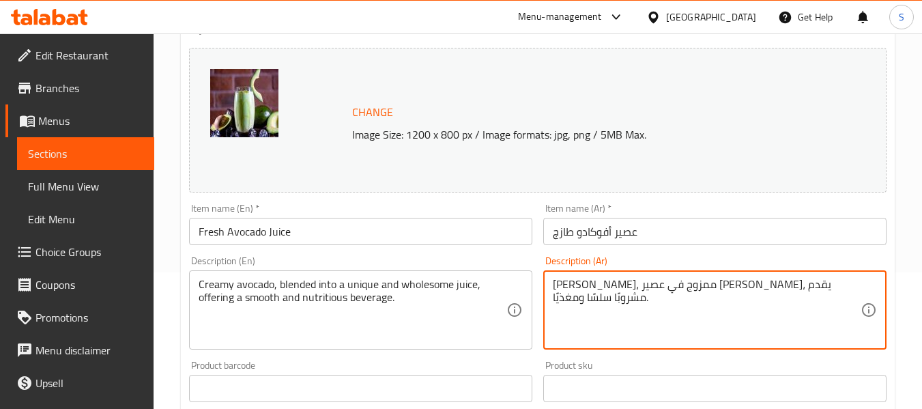
type textarea "أفوكادو كريمي، ممزوج في عصير فريد وصحي، يقدم مشروبًا سلسًا ومغذيًا."
click at [675, 233] on input "عصير أفوكادو طازج" at bounding box center [714, 231] width 343 height 27
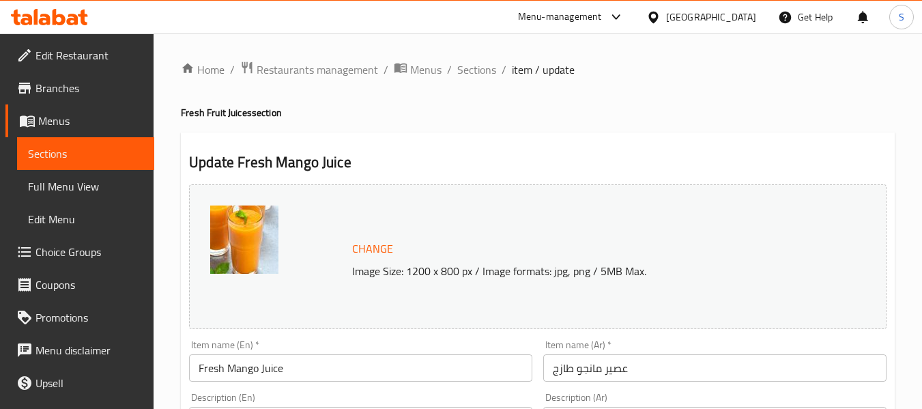
scroll to position [137, 0]
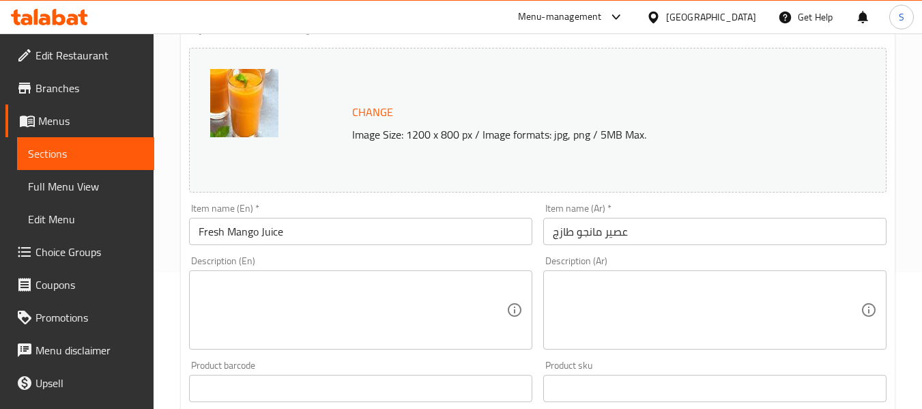
click at [335, 296] on textarea at bounding box center [353, 310] width 308 height 65
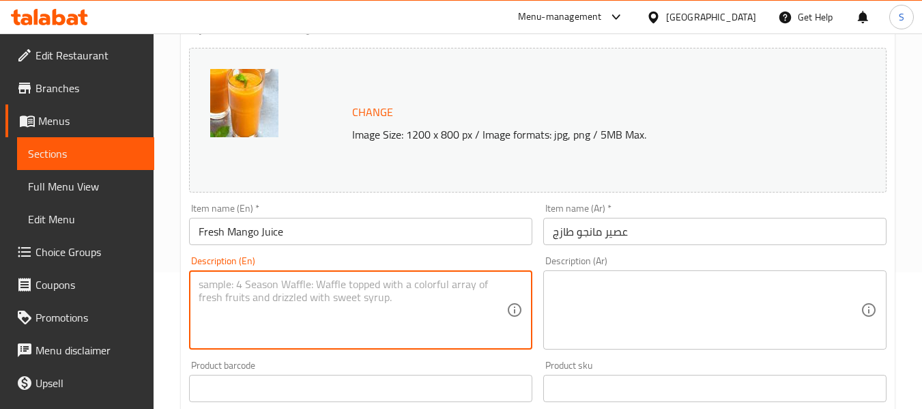
paste textarea "Ripe mangoes, puréed into a thick, sweet, and tropical beverage bursting with f…"
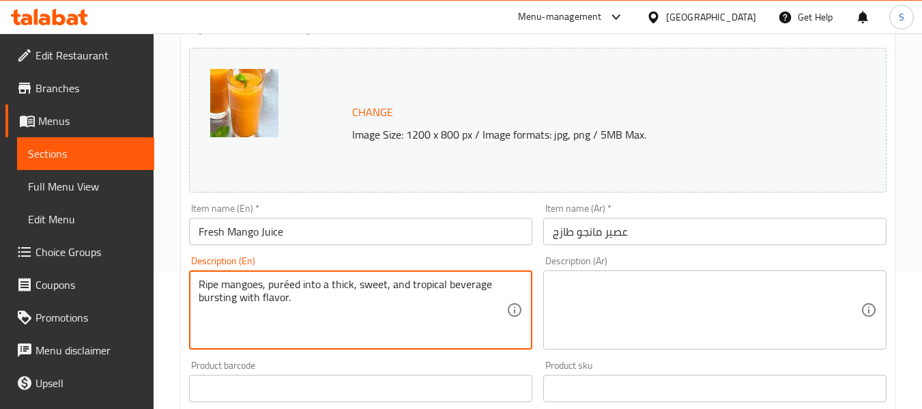
type textarea "Ripe mangoes, puréed into a thick, sweet, and tropical beverage bursting with f…"
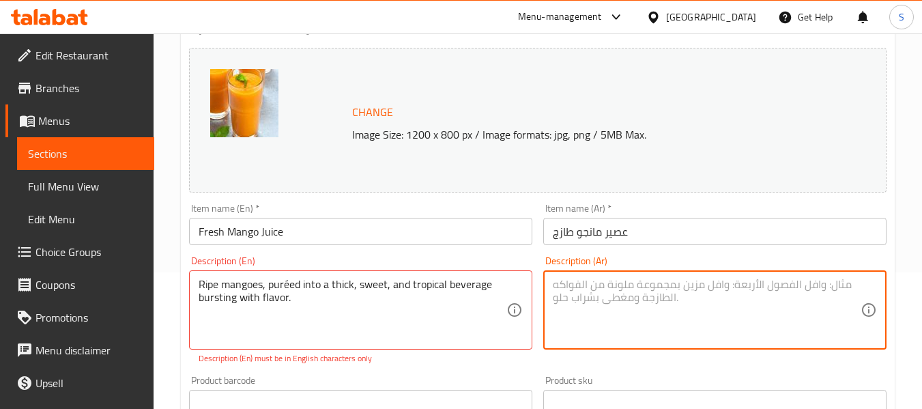
click at [636, 306] on textarea at bounding box center [707, 310] width 308 height 65
paste textarea "مانجو ناضجة، [PERSON_NAME] لتصبح مشروبًا سميكًا وحلوًا واستوائيًا مليئًا بالنكه…"
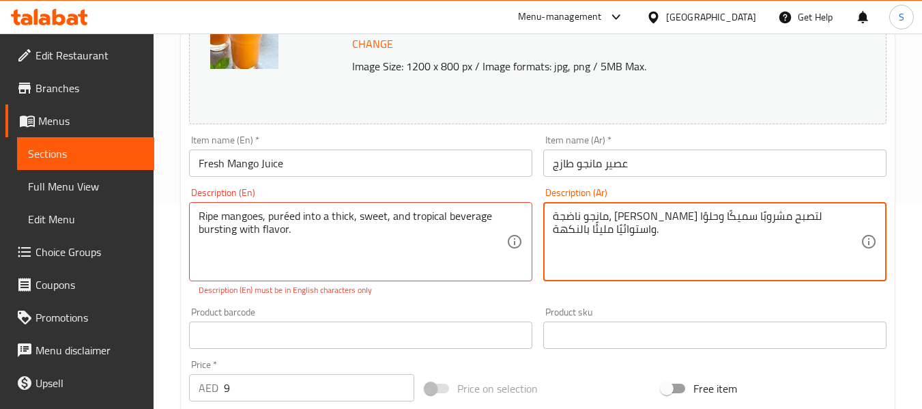
type textarea "مانجو ناضجة، [PERSON_NAME] لتصبح مشروبًا سميكًا وحلوًا واستوائيًا مليئًا بالنكه…"
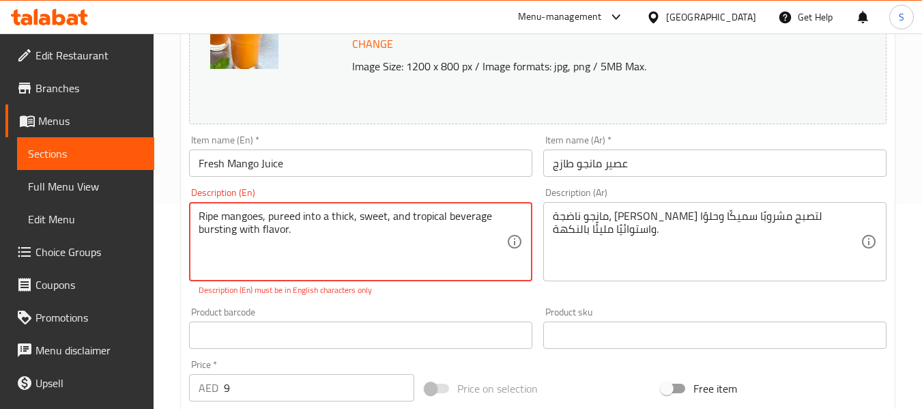
type textarea "Ripe mangoes, pureed into a thick, sweet, and tropical beverage bursting with f…"
click at [295, 166] on input "Fresh Mango Juice" at bounding box center [360, 162] width 343 height 27
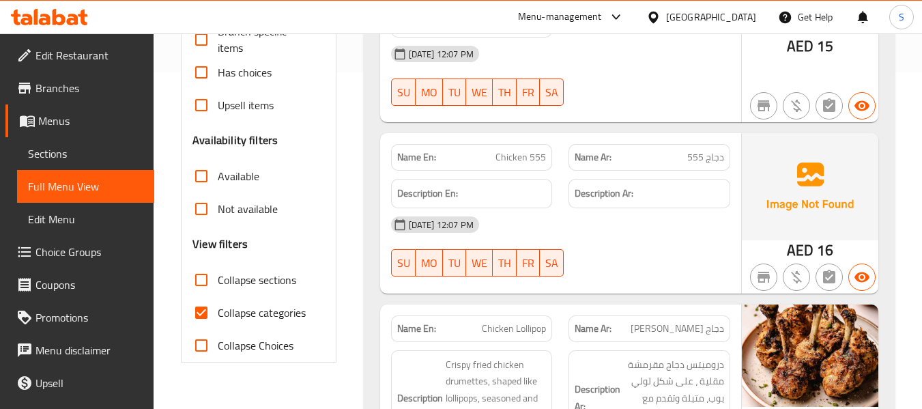
scroll to position [410, 0]
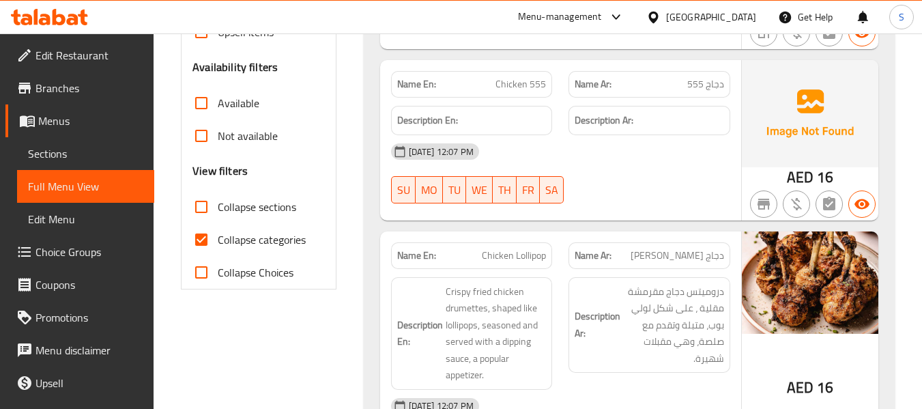
click at [242, 240] on span "Collapse categories" at bounding box center [262, 239] width 88 height 16
click at [207, 240] on input "Collapse categories" at bounding box center [201, 239] width 33 height 33
checkbox input "false"
click at [204, 207] on input "Collapse sections" at bounding box center [201, 206] width 33 height 33
checkbox input "true"
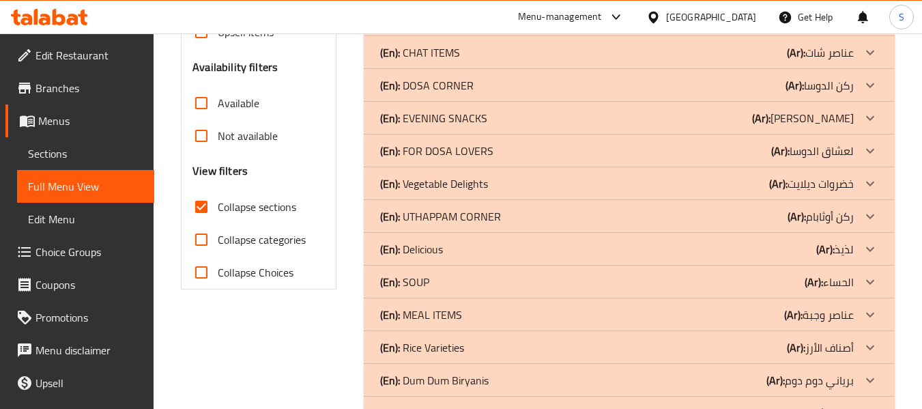
click at [347, 218] on div "Filter Branches Branches Popular filters Free items Branch specific items Has c…" at bounding box center [264, 249] width 182 height 967
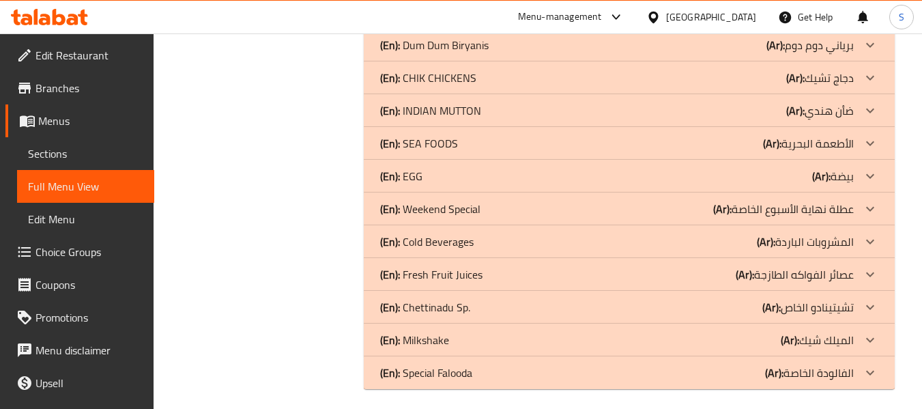
scroll to position [752, 0]
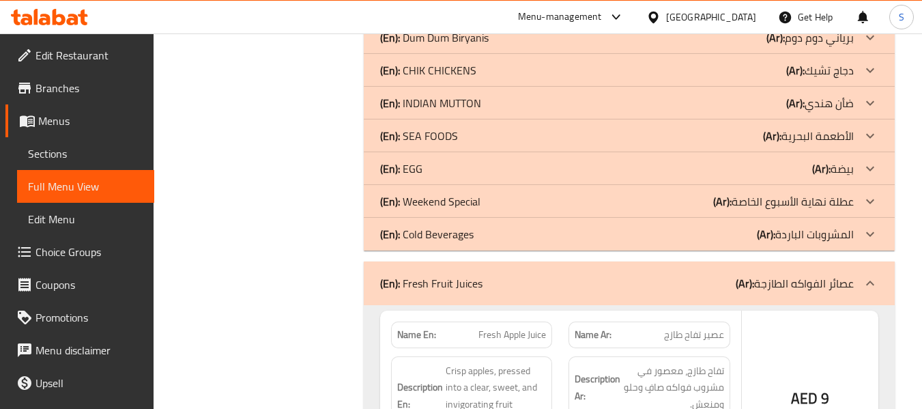
drag, startPoint x: 473, startPoint y: 238, endPoint x: 491, endPoint y: 208, distance: 34.9
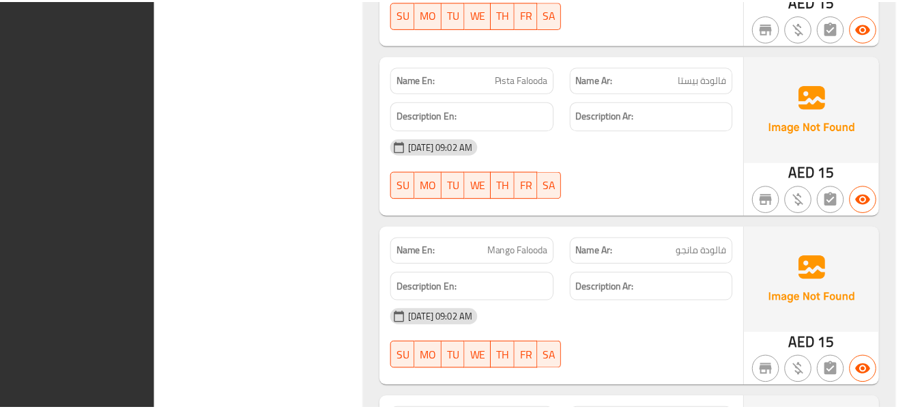
scroll to position [12397, 0]
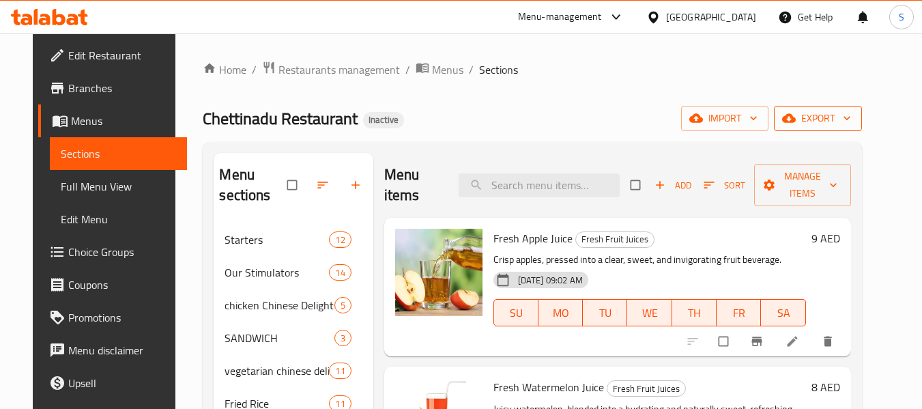
click at [851, 115] on span "export" at bounding box center [818, 118] width 66 height 17
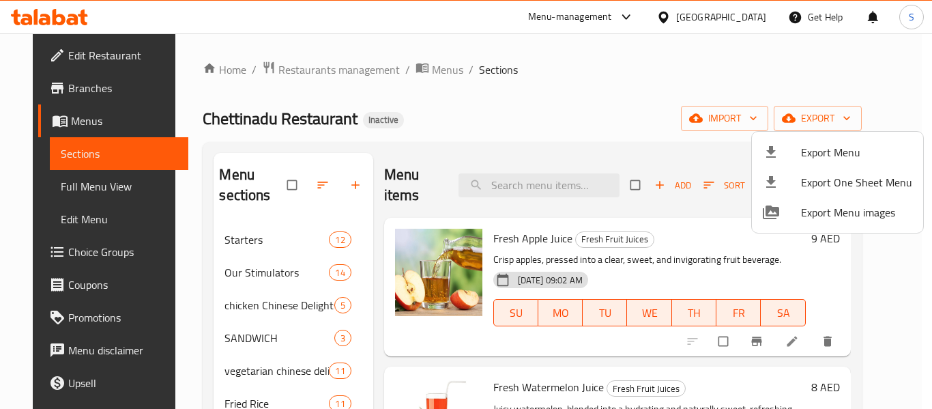
click at [834, 139] on li "Export Menu" at bounding box center [837, 152] width 171 height 30
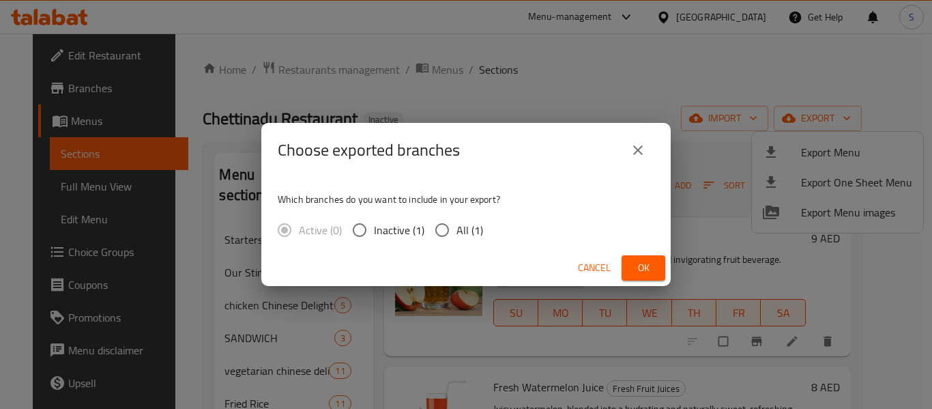
click at [457, 234] on span "All (1)" at bounding box center [470, 230] width 27 height 16
click at [457, 234] on input "All (1)" at bounding box center [442, 230] width 29 height 29
radio input "true"
click at [636, 264] on span "Ok" at bounding box center [644, 267] width 22 height 17
